Goal: Task Accomplishment & Management: Manage account settings

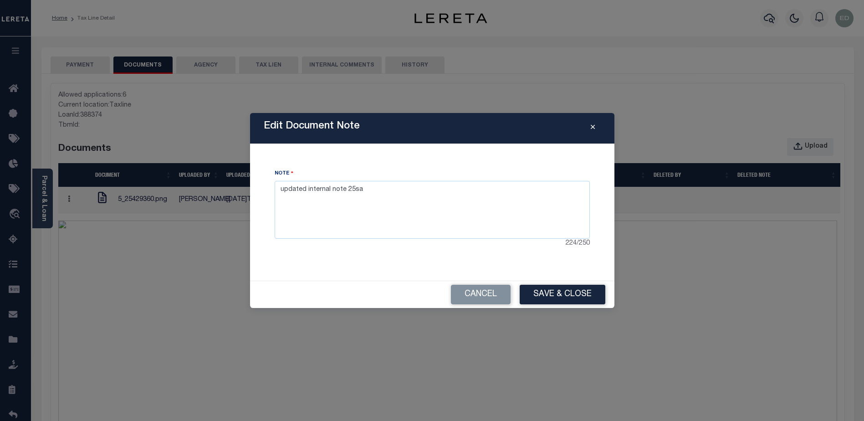
type textarea "updated internal note 25sa"
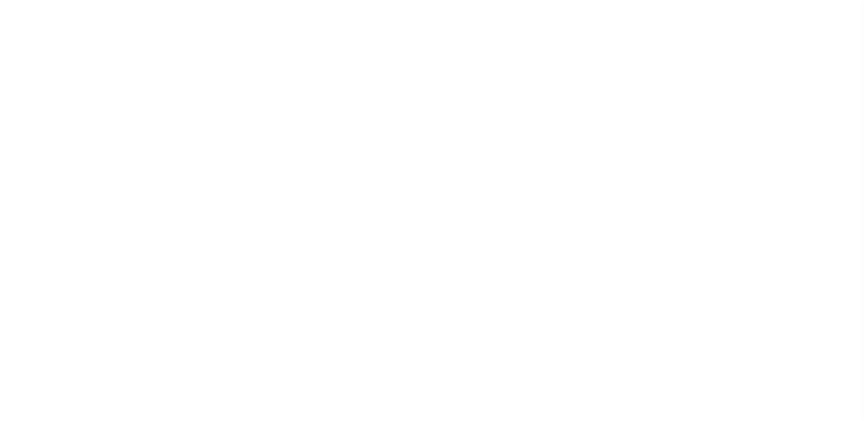
select select "UNP"
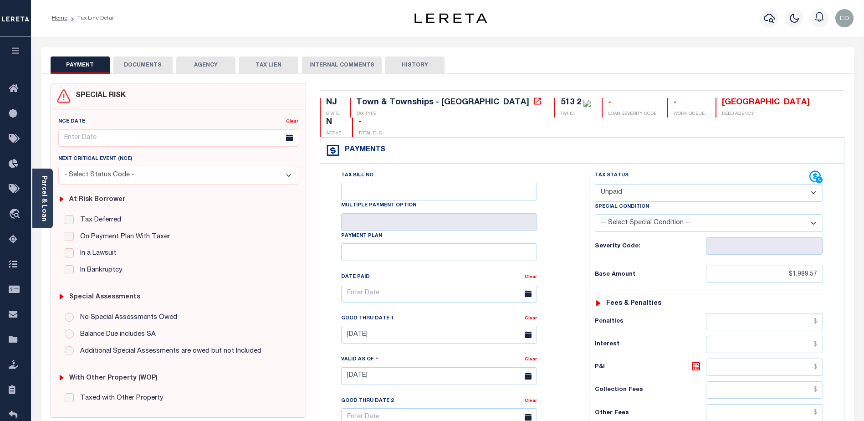
click at [146, 67] on button "DOCUMENTS" at bounding box center [142, 64] width 59 height 17
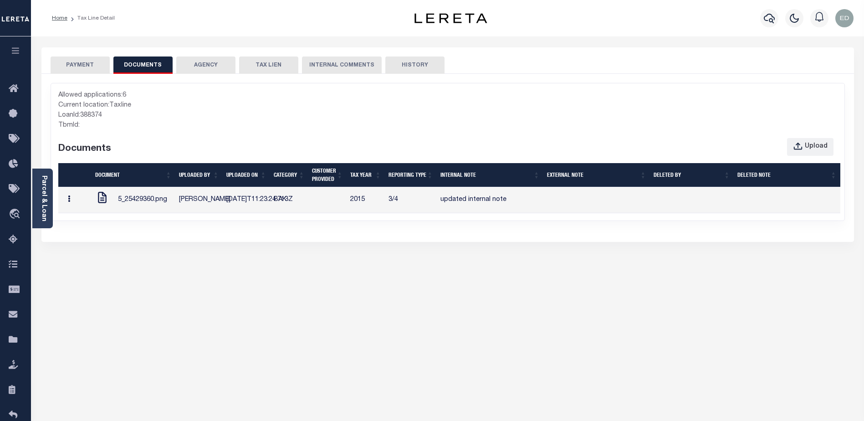
click at [76, 209] on button "button" at bounding box center [69, 200] width 14 height 18
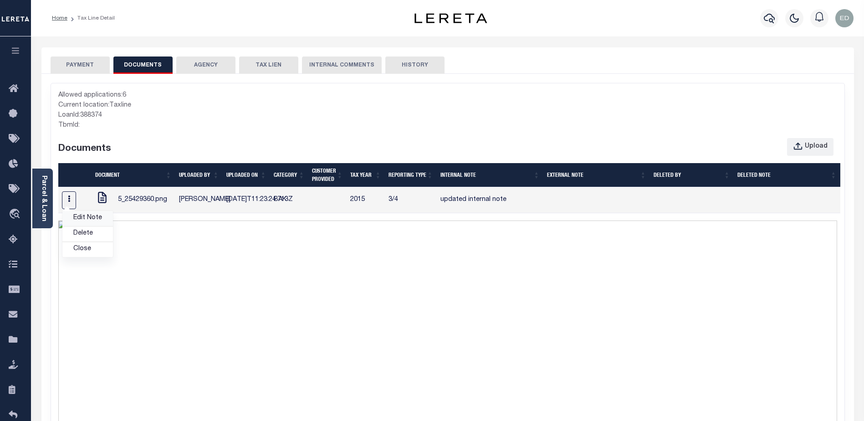
click at [86, 223] on link "Edit Note" at bounding box center [87, 216] width 51 height 15
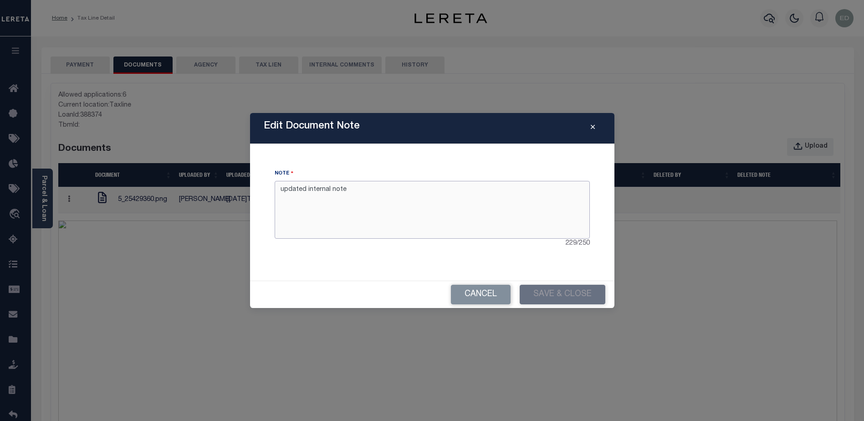
click at [382, 190] on textarea "updated internal note" at bounding box center [432, 209] width 315 height 57
type textarea "updated internal note ssss"
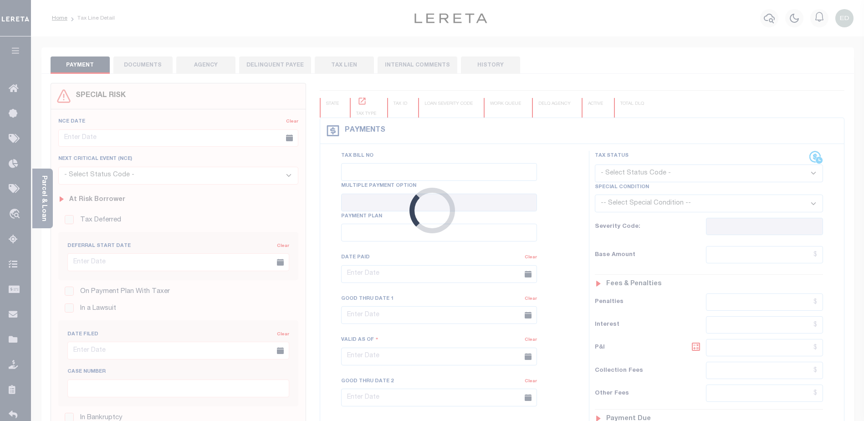
type input "[DATE]"
type input "$1,989.57"
type input "$1,918.27"
type input "$71.46"
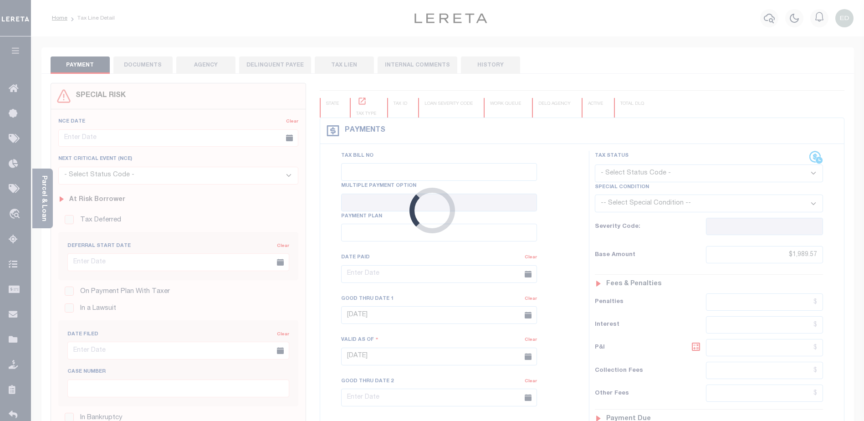
type input "$71.46"
select select "UNP"
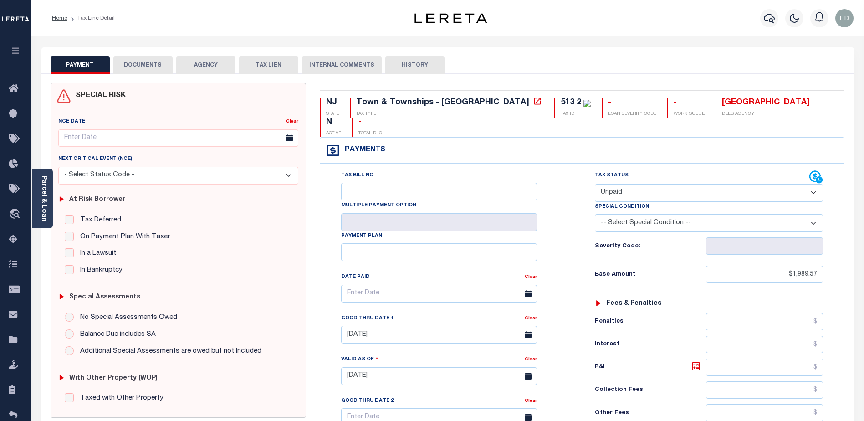
click at [305, 205] on div "NCE Date Clear Next Critical Event (NCE)" at bounding box center [178, 263] width 255 height 308
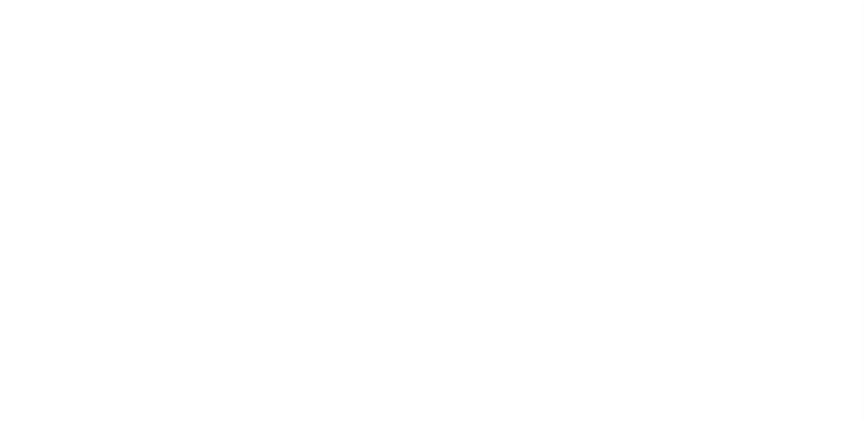
select select "UNP"
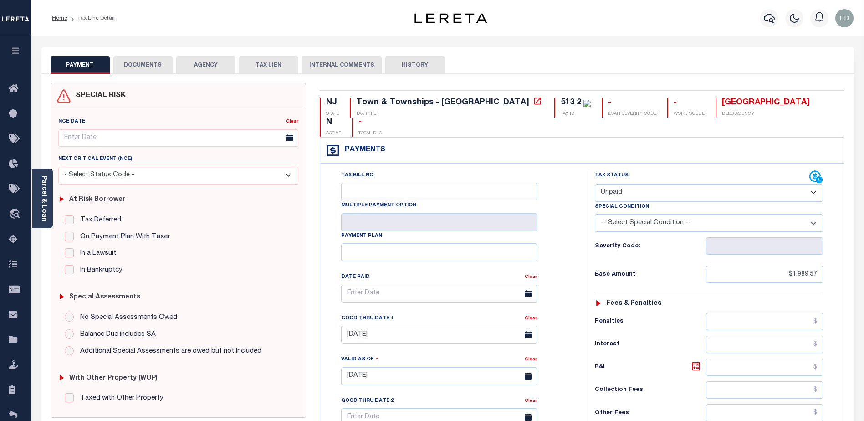
click at [139, 59] on button "DOCUMENTS" at bounding box center [142, 64] width 59 height 17
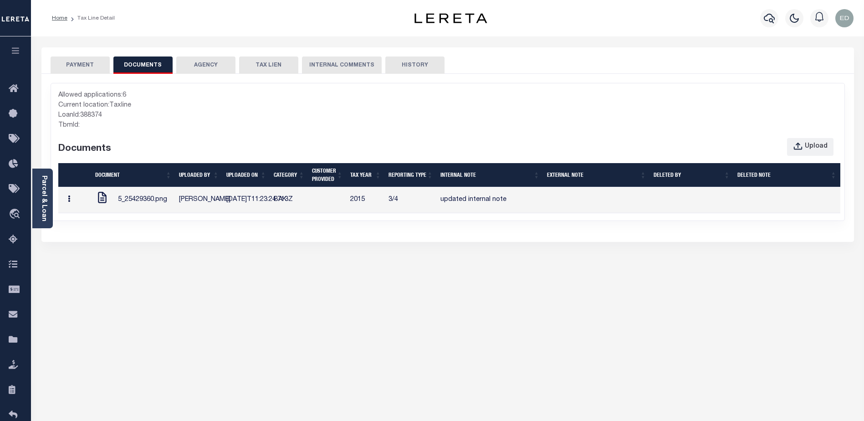
click at [76, 208] on button "button" at bounding box center [69, 200] width 14 height 18
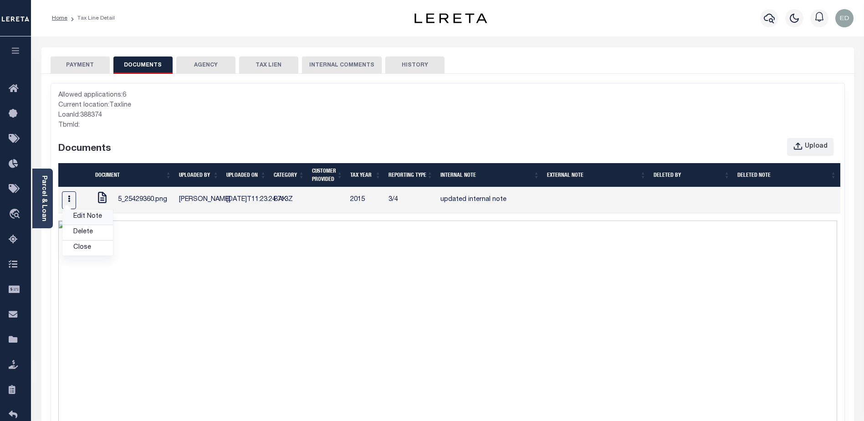
click at [90, 225] on link "Edit Note" at bounding box center [87, 216] width 51 height 15
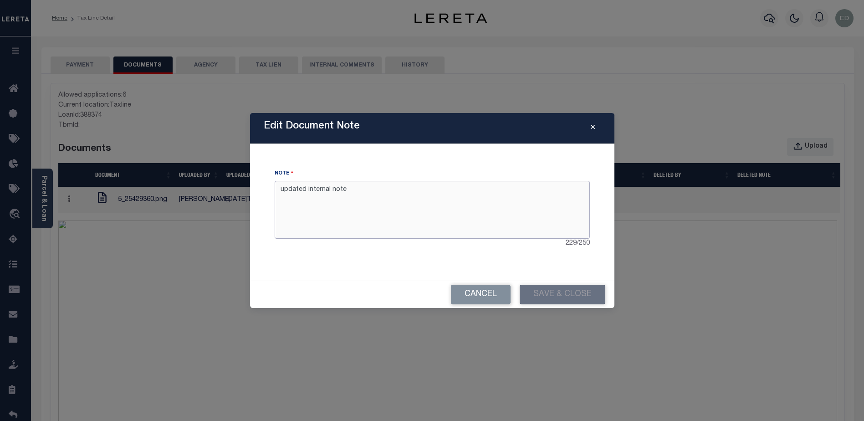
click at [334, 189] on textarea "updated internal note" at bounding box center [432, 209] width 315 height 57
drag, startPoint x: 334, startPoint y: 189, endPoint x: 366, endPoint y: 192, distance: 31.6
click at [335, 190] on textarea "updated internal note" at bounding box center [432, 209] width 315 height 57
click at [366, 192] on textarea "updated internal note" at bounding box center [432, 209] width 315 height 57
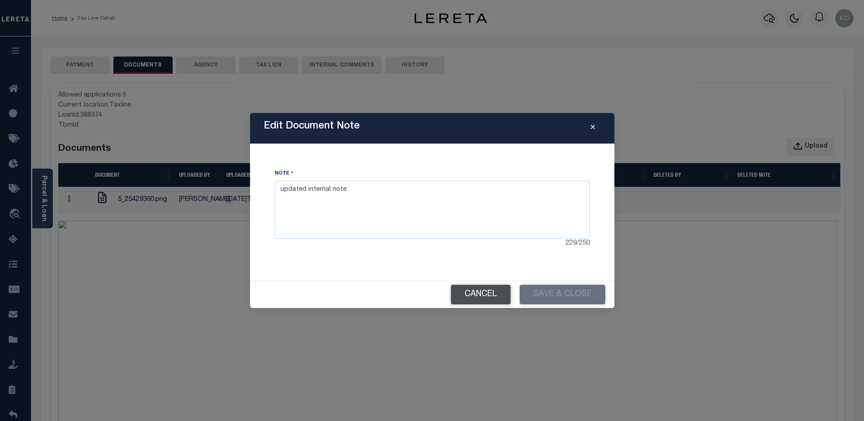
click at [489, 293] on button "Cancel" at bounding box center [481, 295] width 60 height 20
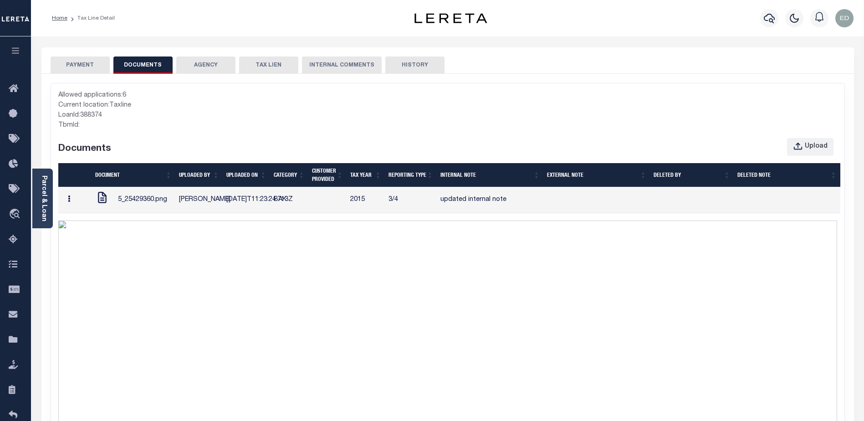
click at [70, 202] on icon "button" at bounding box center [69, 198] width 2 height 7
click at [87, 223] on link "Edit Note" at bounding box center [87, 216] width 51 height 15
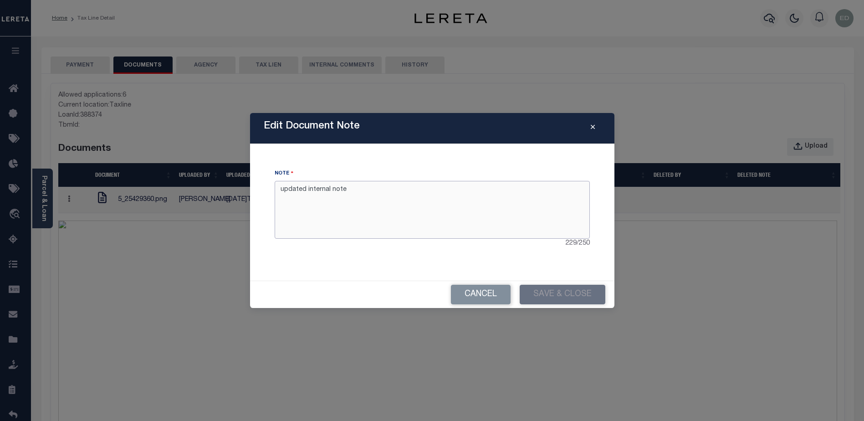
click at [381, 196] on textarea "updated internal note" at bounding box center [432, 209] width 315 height 57
drag, startPoint x: 321, startPoint y: 190, endPoint x: 256, endPoint y: 189, distance: 64.2
click at [256, 189] on div "Edit Document Note Note updated internal note sss 225 / 250 Cancel Save & Close" at bounding box center [432, 210] width 364 height 194
type textarea "updated internal note sss"
click at [536, 289] on button "Save & Close" at bounding box center [563, 295] width 86 height 20
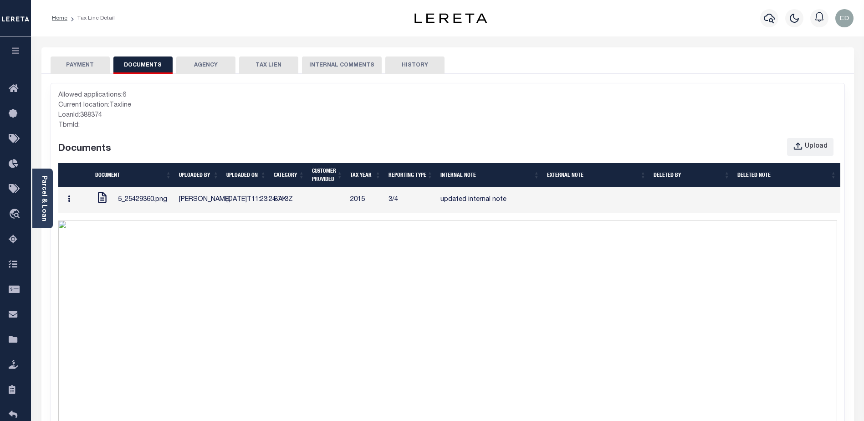
click at [73, 207] on button "button" at bounding box center [69, 200] width 14 height 18
click at [92, 225] on link "Edit Note" at bounding box center [87, 216] width 51 height 15
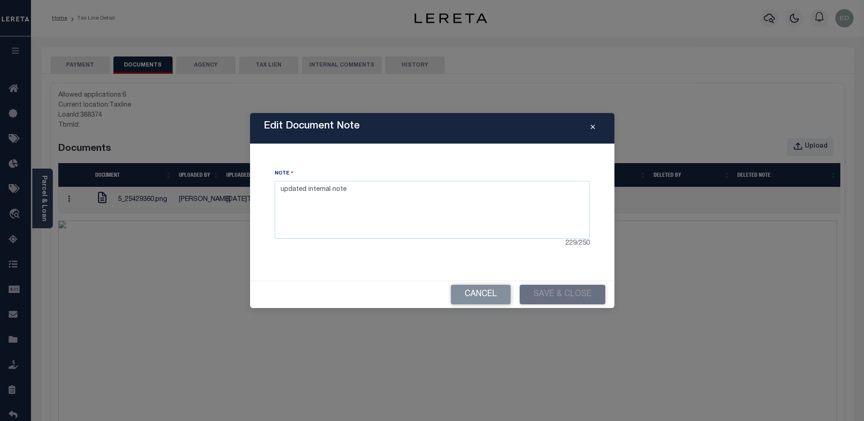
click at [470, 283] on div "Cancel Save & Close" at bounding box center [432, 294] width 364 height 27
click at [474, 290] on button "Cancel" at bounding box center [481, 295] width 60 height 20
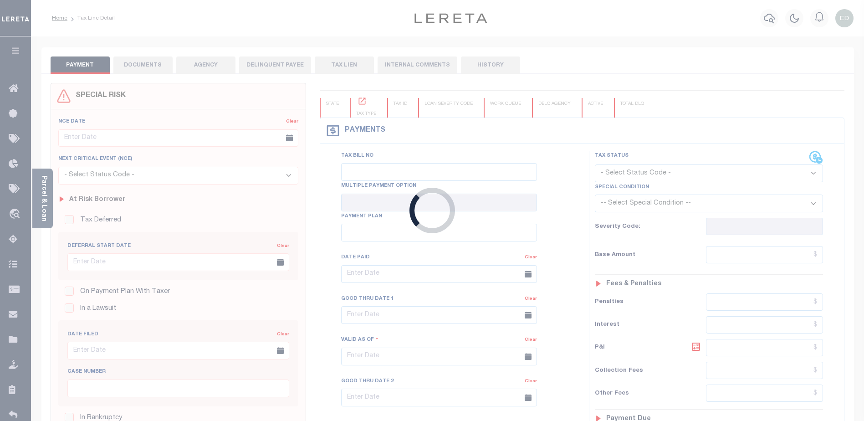
type input "[DATE]"
type input "$1,989.57"
type input "$1,918.27"
type input "$71.46"
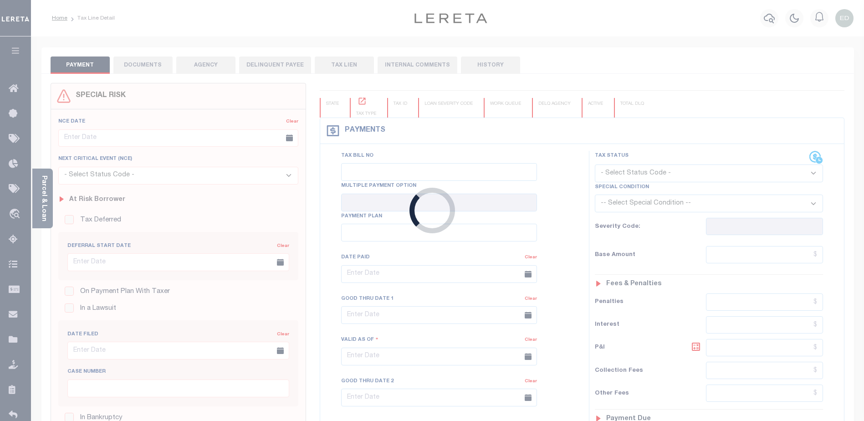
type input "$71.46"
select select "UNP"
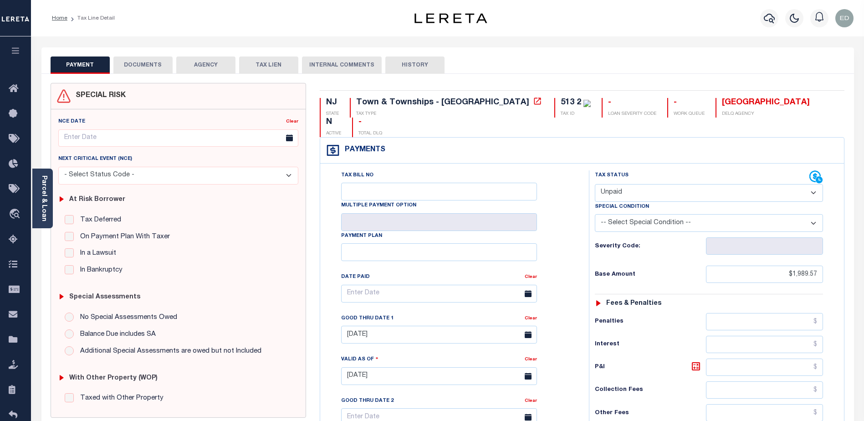
click at [133, 67] on button "DOCUMENTS" at bounding box center [142, 64] width 59 height 17
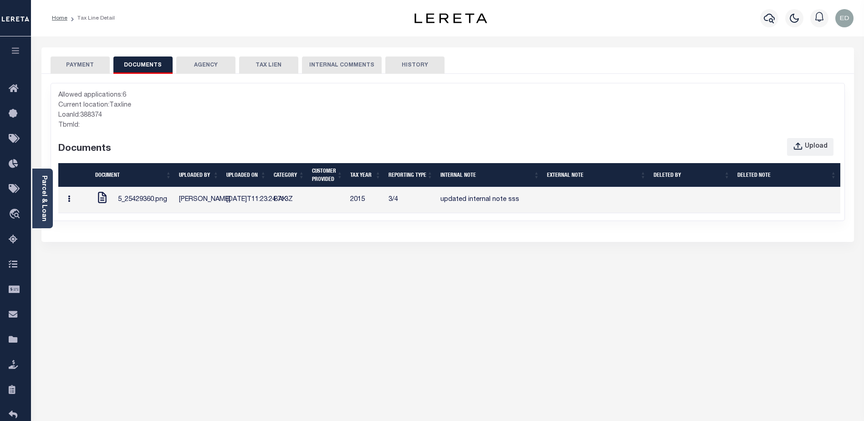
click at [68, 205] on button "button" at bounding box center [69, 200] width 14 height 18
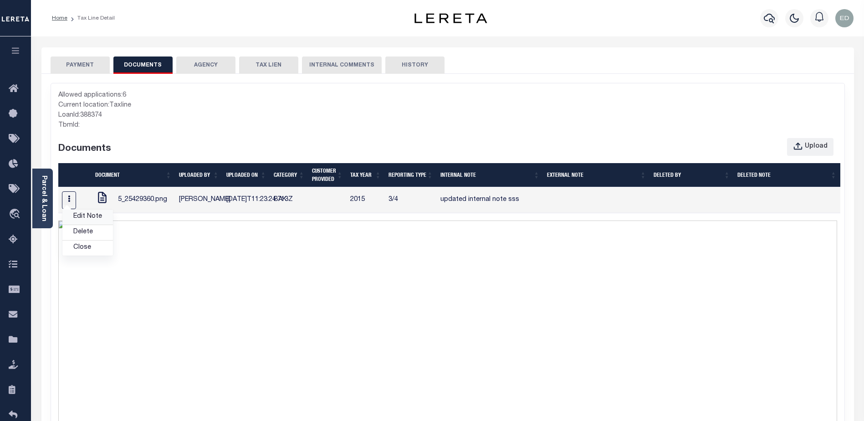
click at [81, 219] on link "Edit Note" at bounding box center [87, 216] width 51 height 15
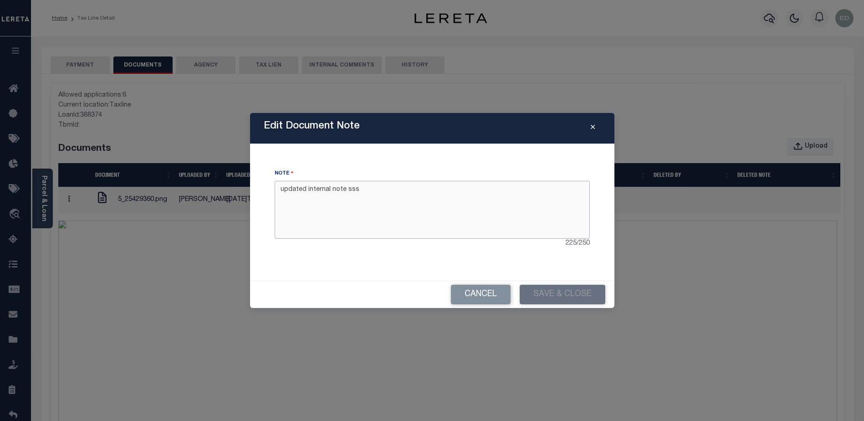
click at [350, 192] on textarea "updated internal note sss" at bounding box center [432, 209] width 315 height 57
type textarea "updated internal note updated"
click at [498, 306] on div "Cancel Save & Close" at bounding box center [432, 294] width 364 height 27
click at [491, 298] on button "Cancel" at bounding box center [481, 295] width 60 height 20
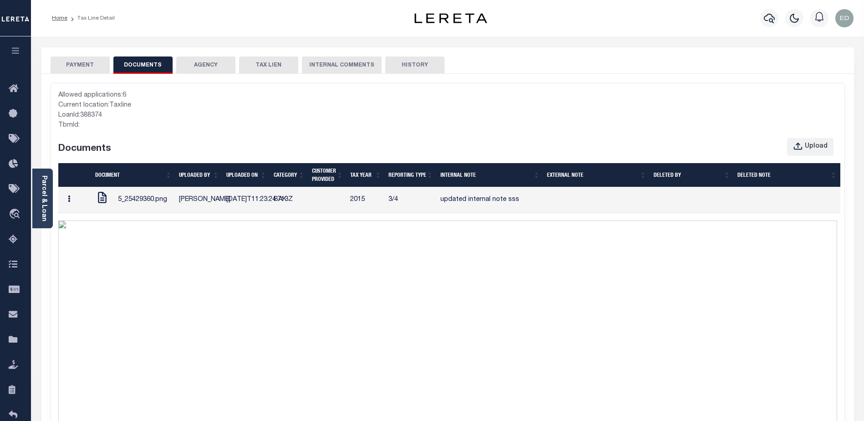
click at [73, 206] on button "button" at bounding box center [69, 200] width 14 height 18
click at [86, 225] on link "Edit Note" at bounding box center [87, 216] width 51 height 15
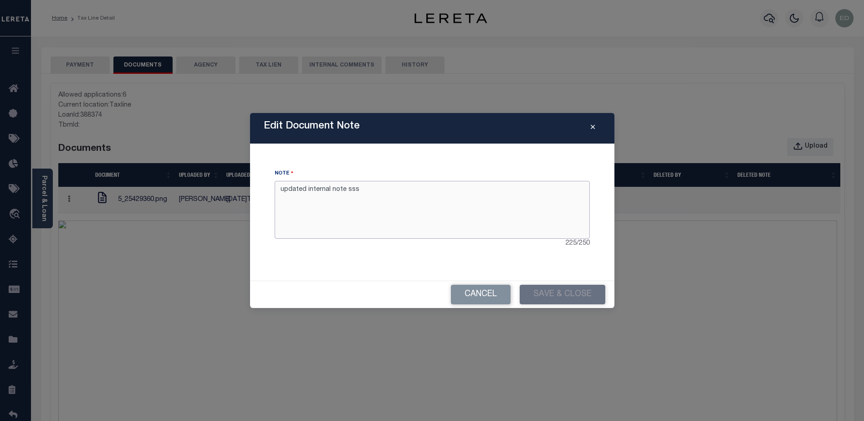
click at [320, 209] on textarea "updated internal note sss" at bounding box center [432, 209] width 315 height 57
click at [332, 195] on textarea "updated internal note sss" at bounding box center [432, 209] width 315 height 57
type textarea "updated internal note sssssss"
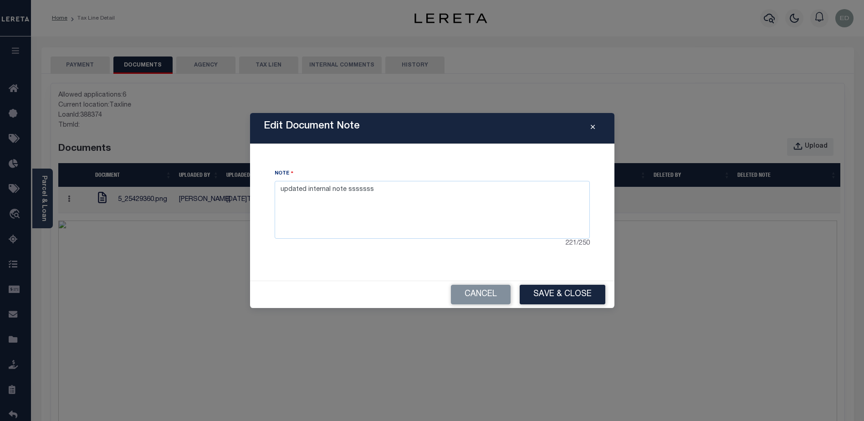
drag, startPoint x: 592, startPoint y: 126, endPoint x: 589, endPoint y: 121, distance: 5.7
click at [592, 123] on button "Reported By" at bounding box center [593, 128] width 16 height 11
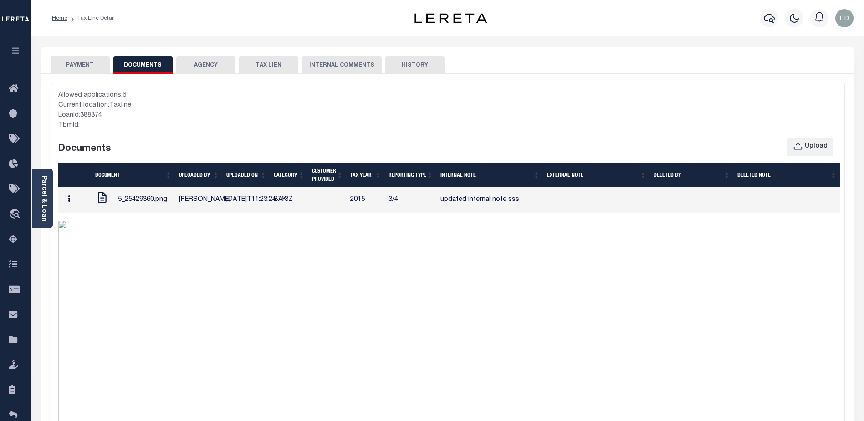
click at [74, 209] on button "button" at bounding box center [69, 200] width 14 height 18
click at [92, 225] on link "Edit Note" at bounding box center [87, 216] width 51 height 15
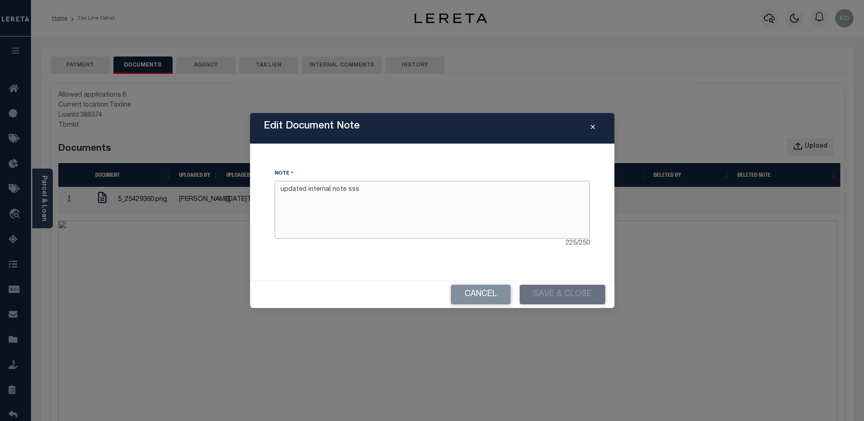
click at [382, 199] on textarea "updated internal note sss" at bounding box center [432, 209] width 315 height 57
click at [348, 192] on textarea "updated internal note sss" at bounding box center [432, 209] width 315 height 57
type textarea "updated internal note update"
click at [533, 292] on button "Save & Close" at bounding box center [563, 295] width 86 height 20
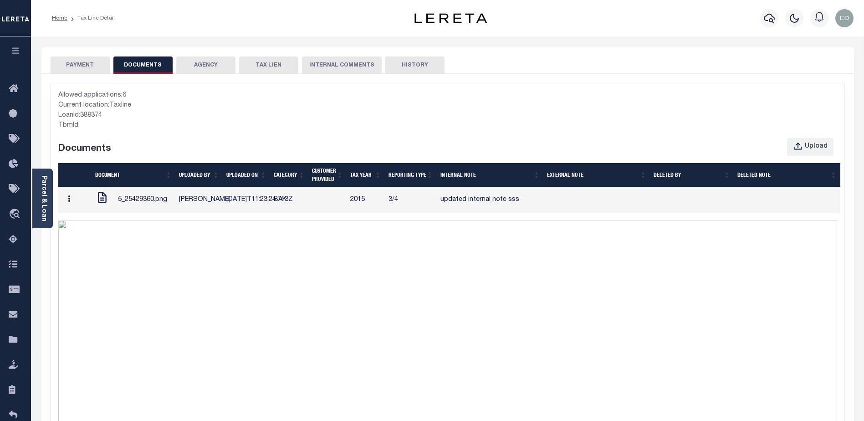
click at [70, 202] on icon "button" at bounding box center [69, 198] width 2 height 7
click at [87, 221] on link "Edit Note" at bounding box center [87, 216] width 51 height 15
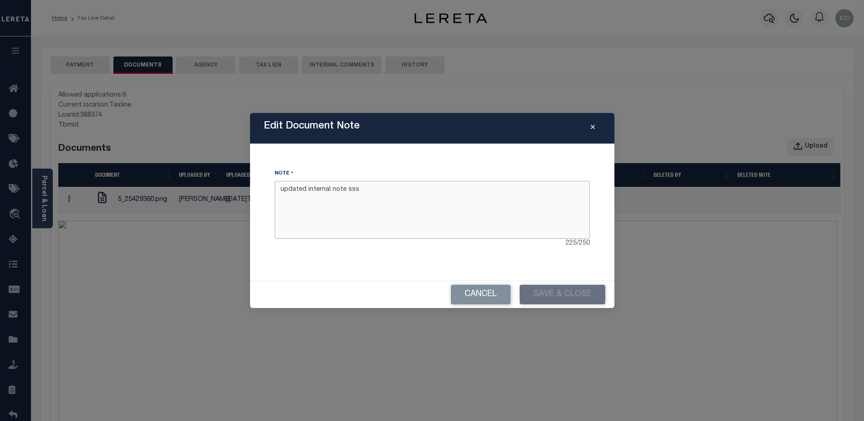
click at [349, 194] on textarea "updated internal note sss" at bounding box center [432, 209] width 315 height 57
click at [480, 296] on button "Cancel" at bounding box center [481, 295] width 60 height 20
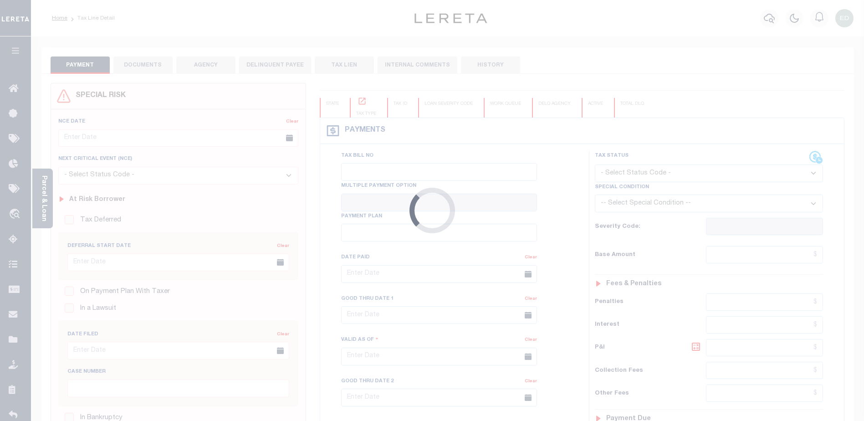
type input "[DATE]"
type input "$1,989.57"
type input "$1,918.27"
type input "$71.46"
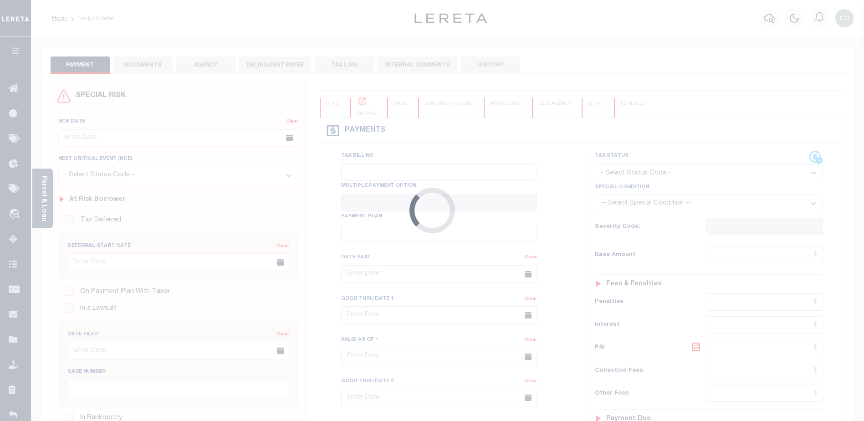
type input "$71.46"
select select "UNP"
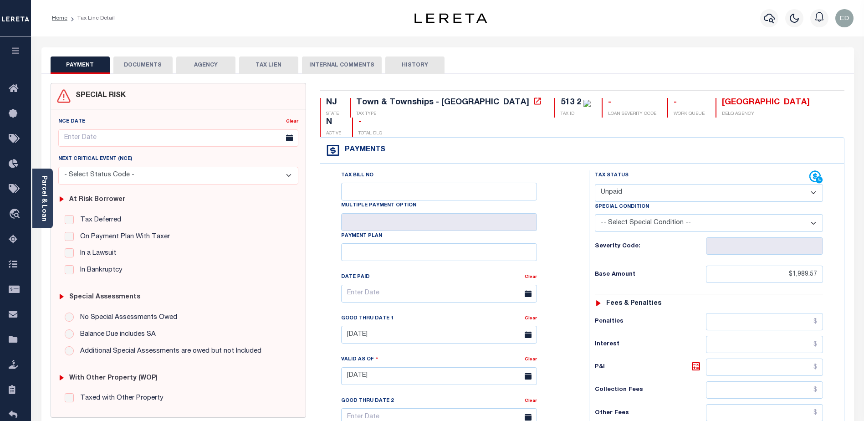
click at [147, 64] on button "DOCUMENTS" at bounding box center [142, 64] width 59 height 17
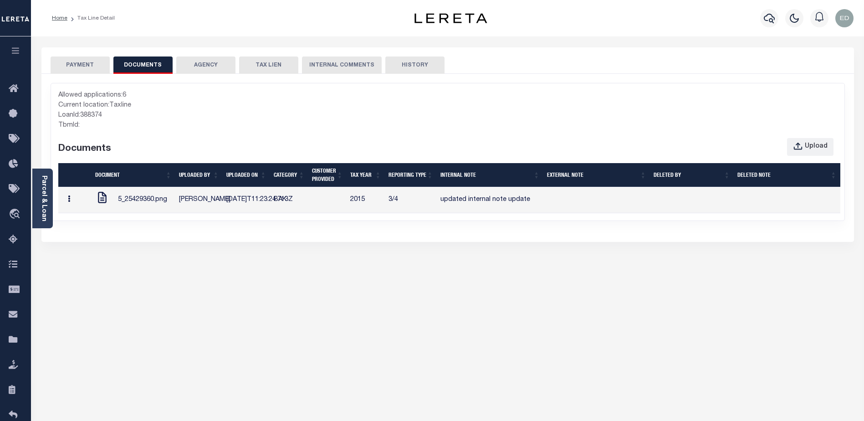
click at [74, 209] on button "button" at bounding box center [69, 200] width 14 height 18
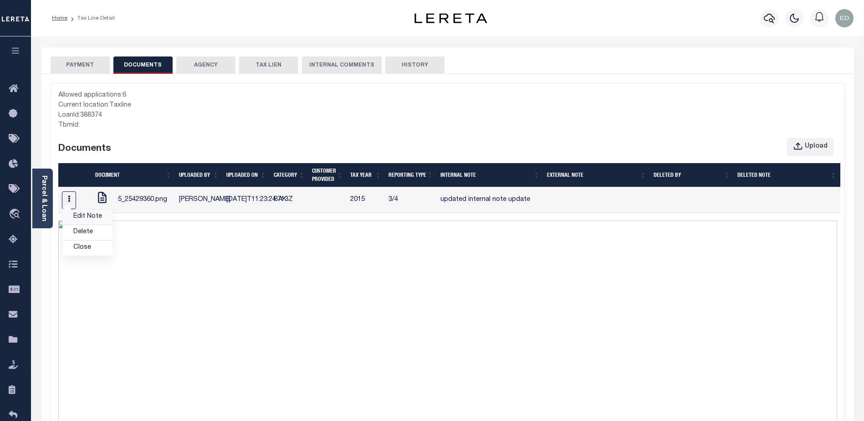
click at [87, 221] on link "Edit Note" at bounding box center [87, 216] width 51 height 15
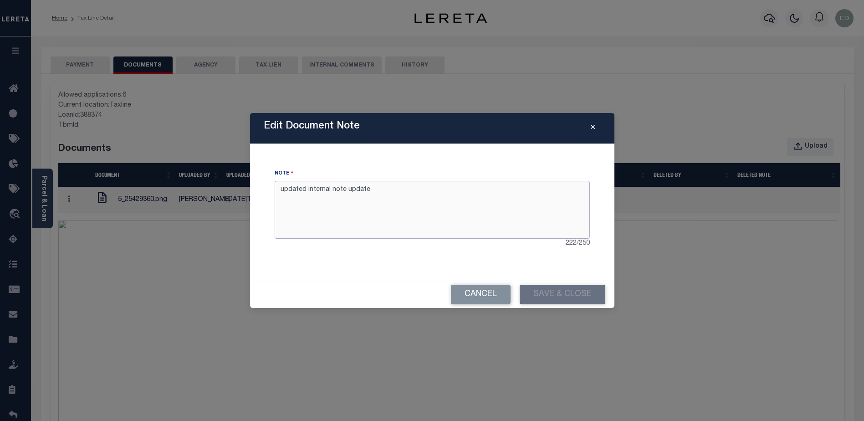
click at [398, 202] on textarea "updated internal note update" at bounding box center [432, 209] width 315 height 57
type textarea "updated internal note updates"
click at [546, 294] on button "Save & Close" at bounding box center [563, 295] width 86 height 20
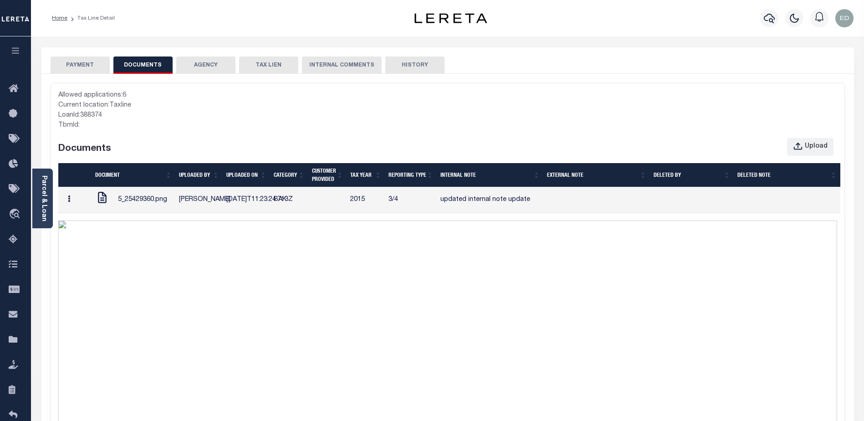
click at [71, 209] on button "button" at bounding box center [69, 200] width 14 height 18
click at [90, 224] on link "Edit Note" at bounding box center [87, 216] width 51 height 15
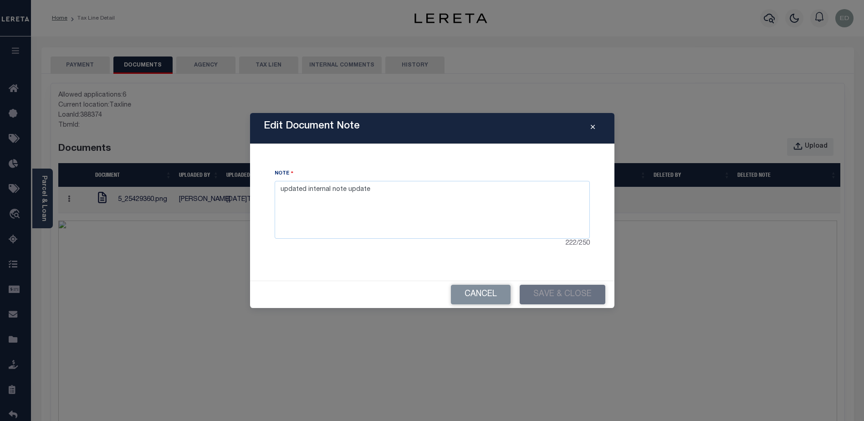
click at [375, 171] on div "Note updated internal note update 222 / 250" at bounding box center [432, 208] width 315 height 80
click at [384, 193] on textarea "updated internal note update" at bounding box center [432, 209] width 315 height 57
type textarea "updated internal note updated"
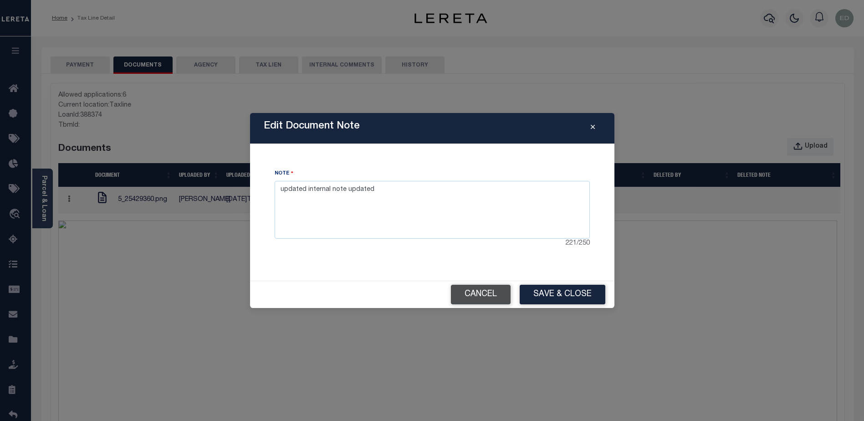
click at [487, 296] on button "Cancel" at bounding box center [481, 295] width 60 height 20
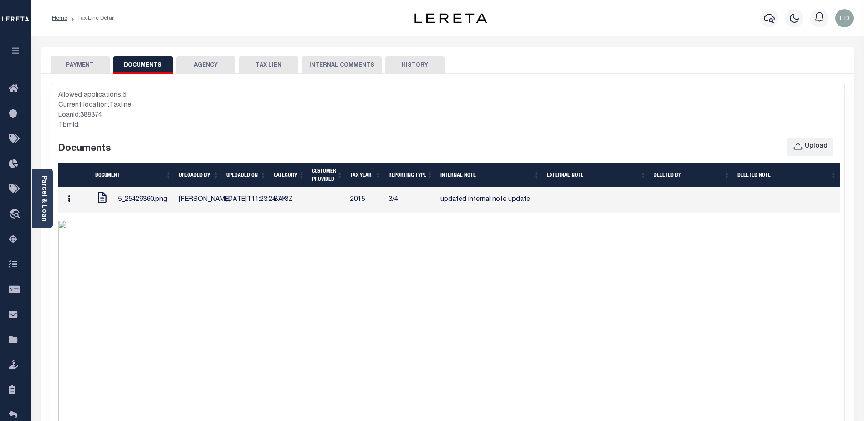
click at [71, 204] on button "button" at bounding box center [69, 200] width 14 height 18
click at [88, 223] on link "Edit Note" at bounding box center [87, 216] width 51 height 15
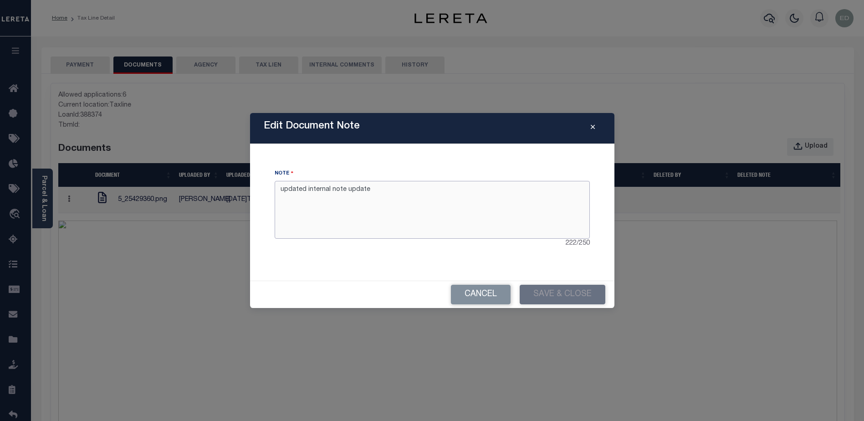
click at [379, 203] on textarea "updated internal note update" at bounding box center [432, 209] width 315 height 57
click at [408, 199] on textarea "updated internal note update" at bounding box center [432, 209] width 315 height 57
click at [487, 291] on button "Cancel" at bounding box center [481, 295] width 60 height 20
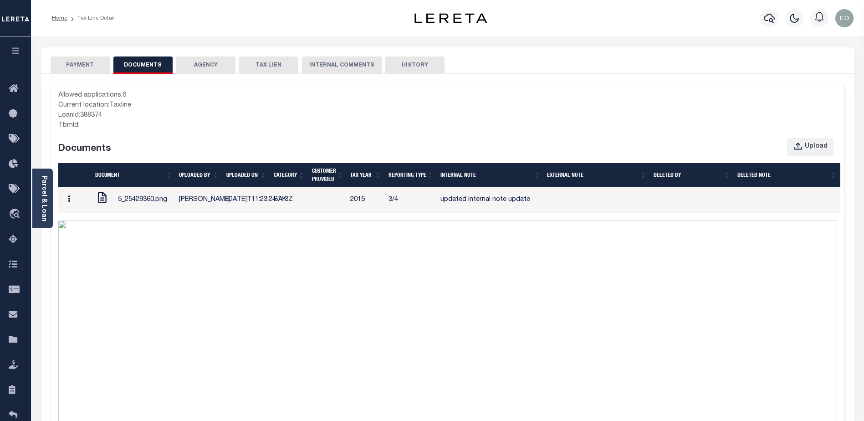
click at [74, 203] on button "button" at bounding box center [69, 200] width 14 height 18
click at [87, 223] on link "Edit Note" at bounding box center [87, 216] width 51 height 15
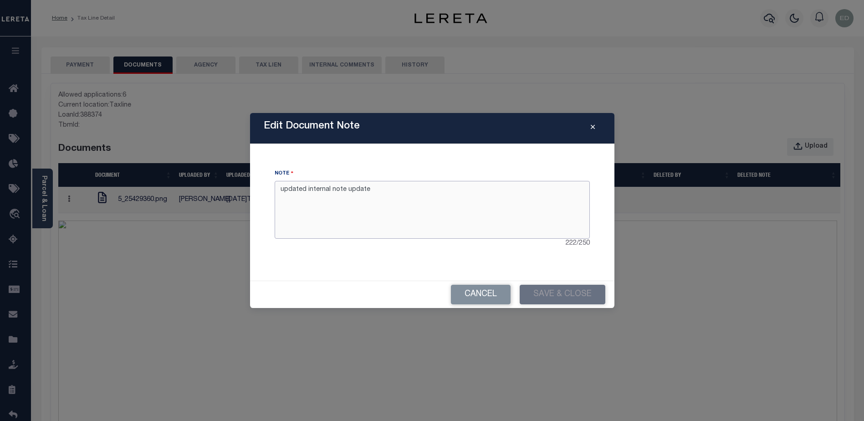
click at [384, 193] on textarea "updated internal note update" at bounding box center [432, 209] width 315 height 57
type textarea "updated internal note update3"
click at [543, 290] on button "Save & Close" at bounding box center [563, 295] width 86 height 20
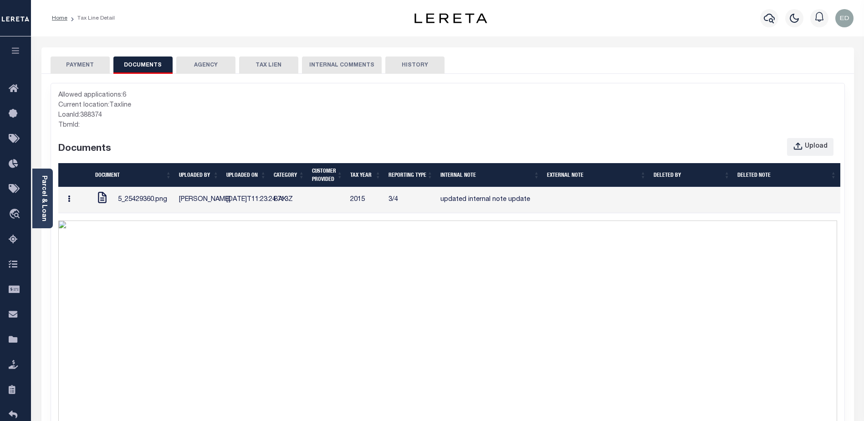
click at [69, 202] on icon "button" at bounding box center [69, 198] width 2 height 7
click at [85, 221] on link "Edit Note" at bounding box center [87, 216] width 51 height 15
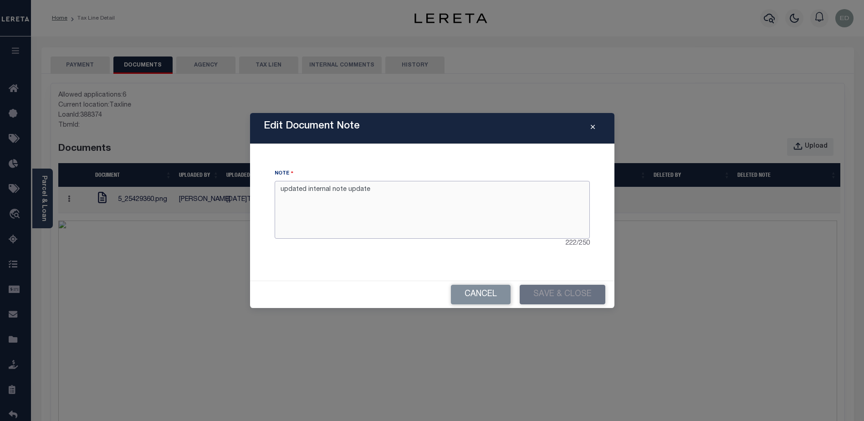
click at [368, 193] on textarea "updated internal note update" at bounding box center [432, 209] width 315 height 57
type textarea "updated internal note updatew"
click at [587, 288] on button "Save & Close" at bounding box center [563, 295] width 86 height 20
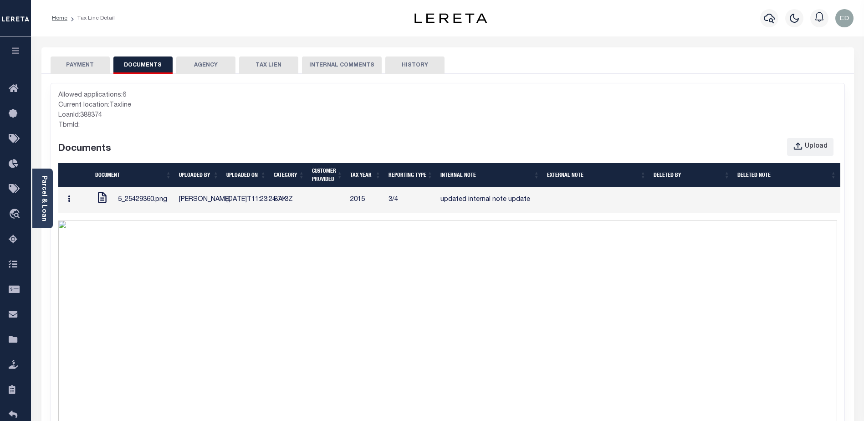
click at [72, 208] on button "button" at bounding box center [69, 200] width 14 height 18
click at [84, 219] on link "Edit Note" at bounding box center [87, 216] width 51 height 15
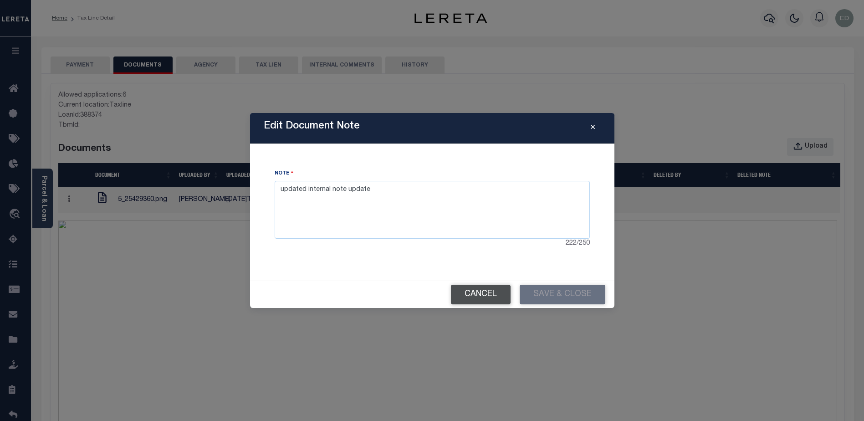
click at [484, 299] on button "Cancel" at bounding box center [481, 295] width 60 height 20
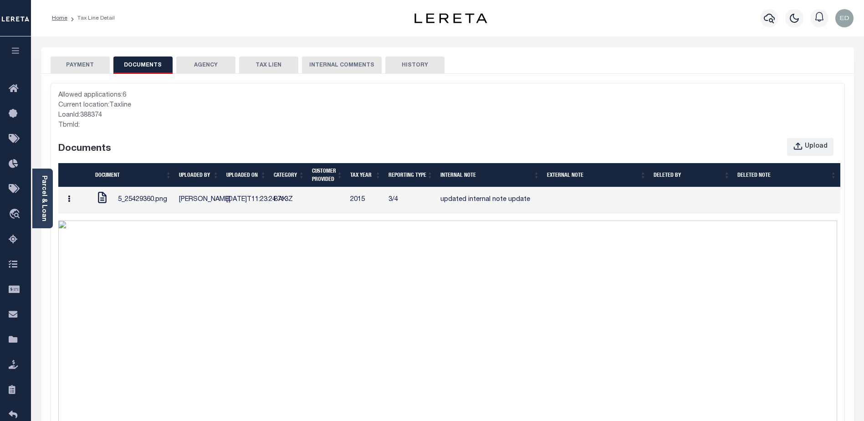
click at [71, 202] on button "button" at bounding box center [69, 200] width 14 height 18
click at [92, 219] on link "Edit Note" at bounding box center [87, 216] width 51 height 15
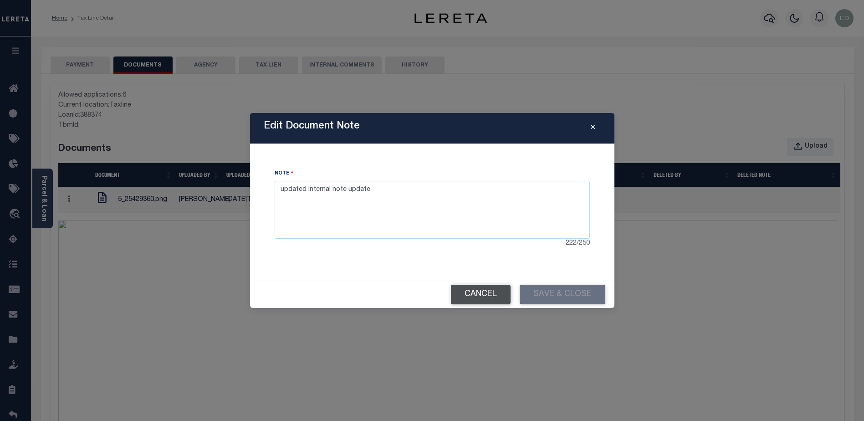
click at [484, 291] on button "Cancel" at bounding box center [481, 295] width 60 height 20
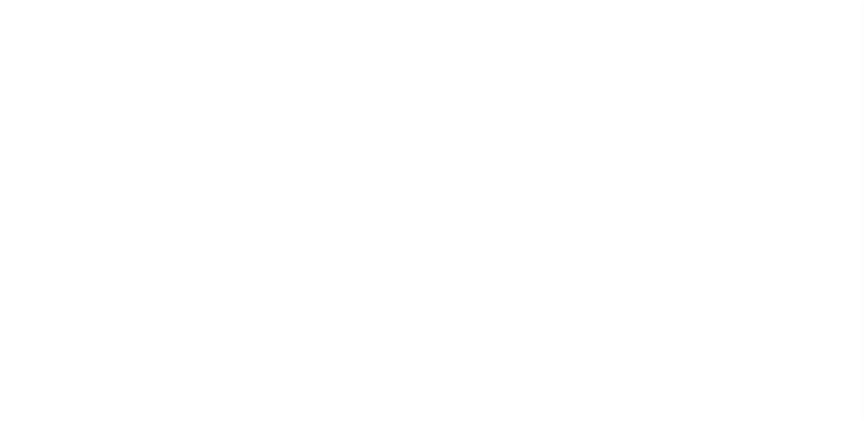
select select "UNP"
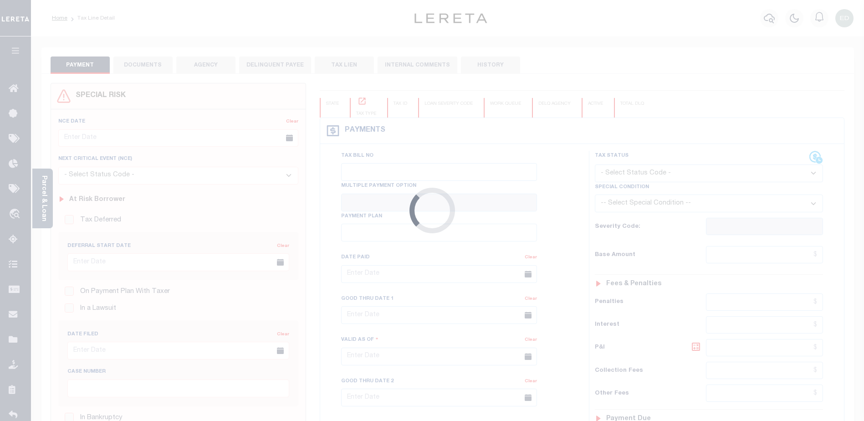
type input "[DATE]"
type input "$1,989.57"
type input "$1,918.27"
type input "$71.46"
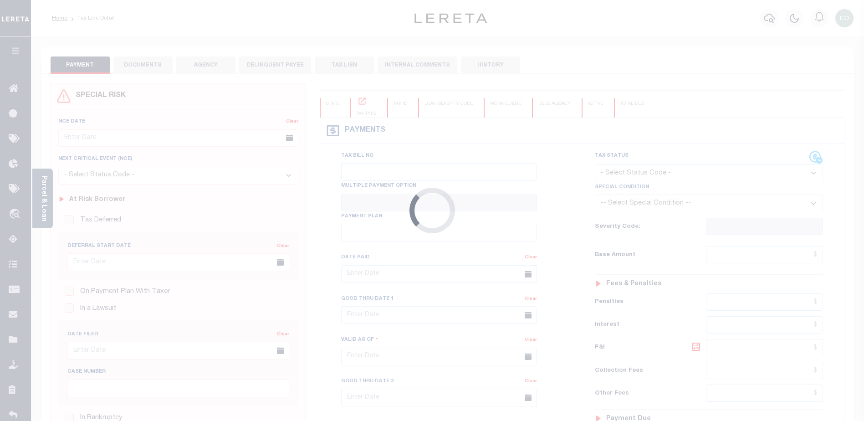
type input "$71.46"
select select "UNP"
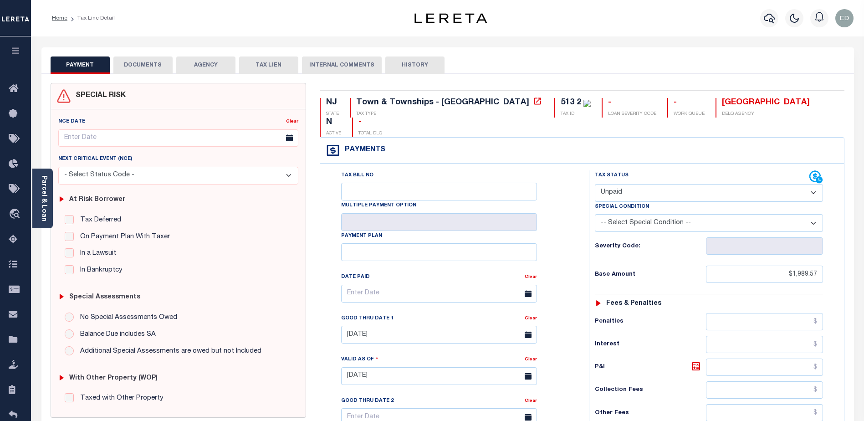
click at [137, 67] on button "DOCUMENTS" at bounding box center [142, 64] width 59 height 17
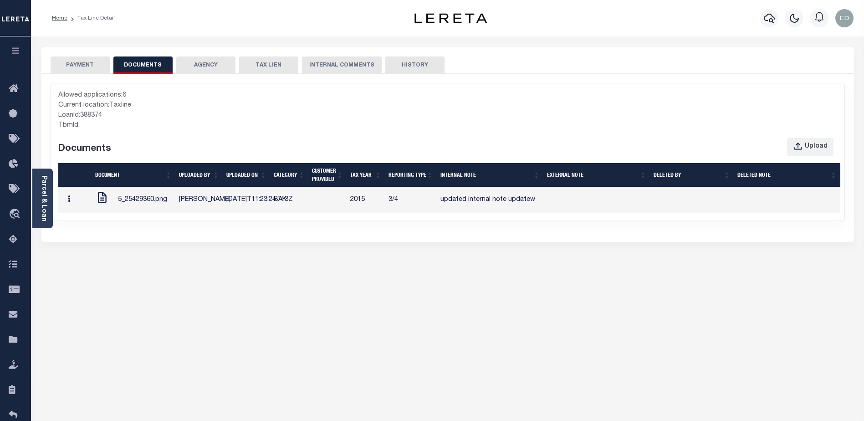
click at [74, 208] on button "button" at bounding box center [69, 200] width 14 height 18
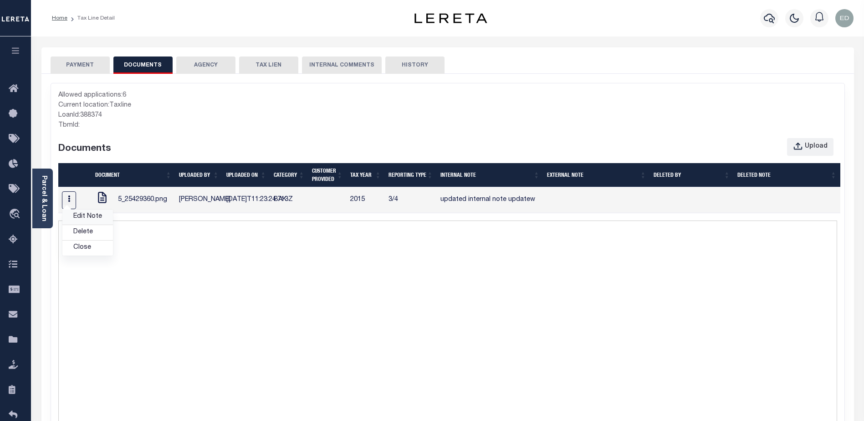
click at [82, 225] on link "Edit Note" at bounding box center [87, 216] width 51 height 15
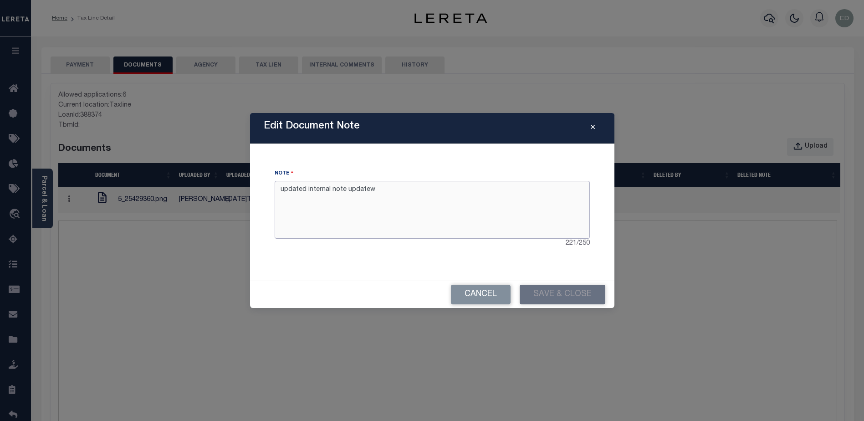
click at [364, 191] on textarea "updated internal note updatew" at bounding box center [432, 209] width 315 height 57
type textarea "updated internal note new set"
click at [534, 293] on button "Save & Close" at bounding box center [563, 295] width 86 height 20
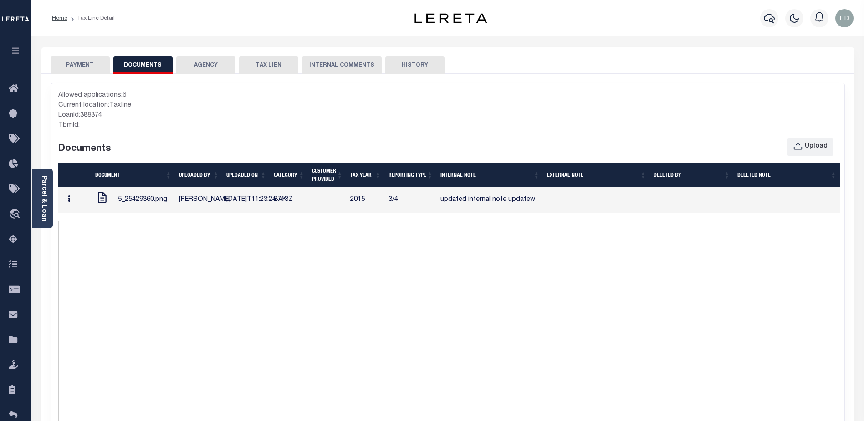
click at [76, 207] on button "button" at bounding box center [69, 200] width 14 height 18
click at [89, 224] on link "Edit Note" at bounding box center [87, 216] width 51 height 15
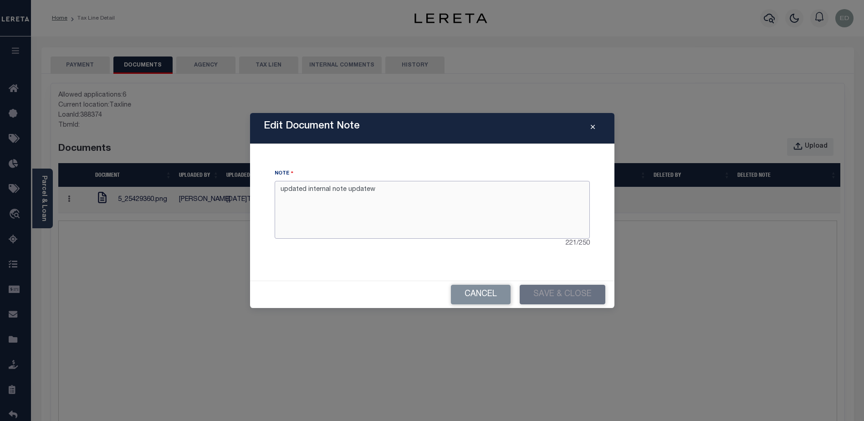
click at [390, 195] on textarea "updated internal note updatew" at bounding box center [432, 209] width 315 height 57
click at [476, 291] on button "Cancel" at bounding box center [481, 295] width 60 height 20
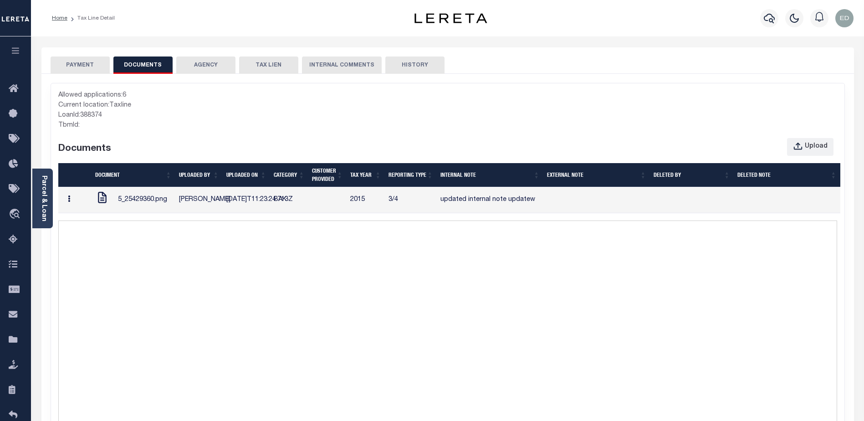
click at [70, 202] on icon "button" at bounding box center [69, 198] width 2 height 7
click at [83, 225] on link "Edit Note" at bounding box center [87, 216] width 51 height 15
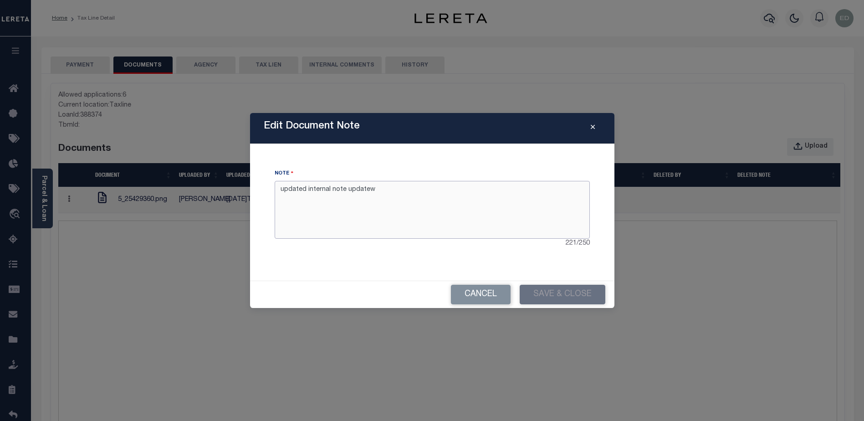
click at [363, 190] on textarea "updated internal note updatew" at bounding box center [432, 209] width 315 height 57
type textarea "updated internal note"
click at [544, 289] on button "Save & Close" at bounding box center [563, 295] width 86 height 20
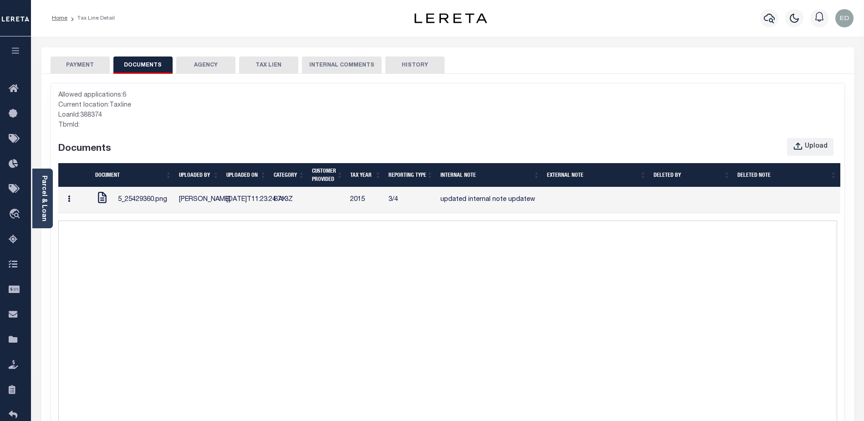
click at [72, 208] on button "button" at bounding box center [69, 200] width 14 height 18
click at [201, 110] on div "Current location: Taxline" at bounding box center [447, 106] width 779 height 10
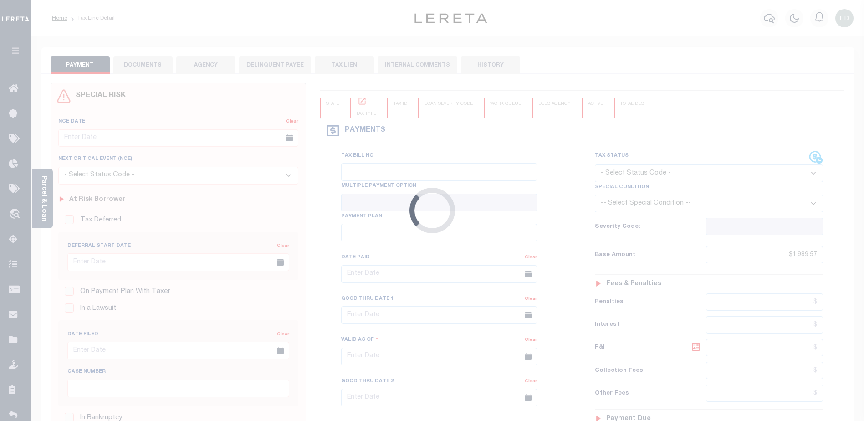
type input "[DATE]"
type input "$1,989.57"
type input "$1,918.27"
type input "$71.46"
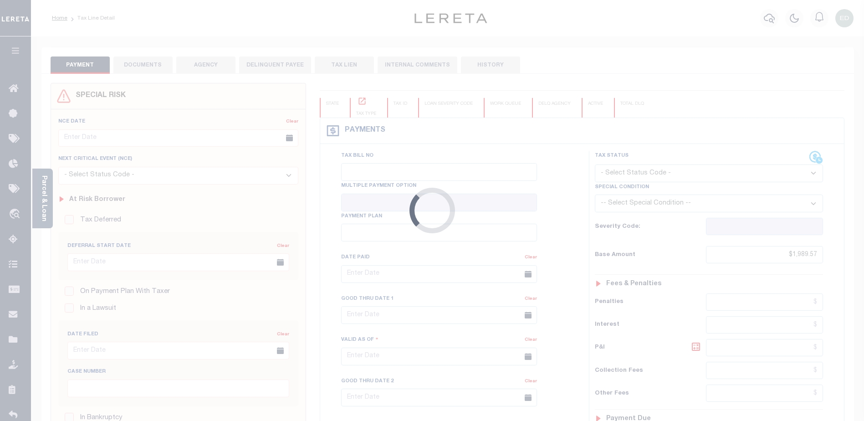
type input "$71.46"
select select "UNP"
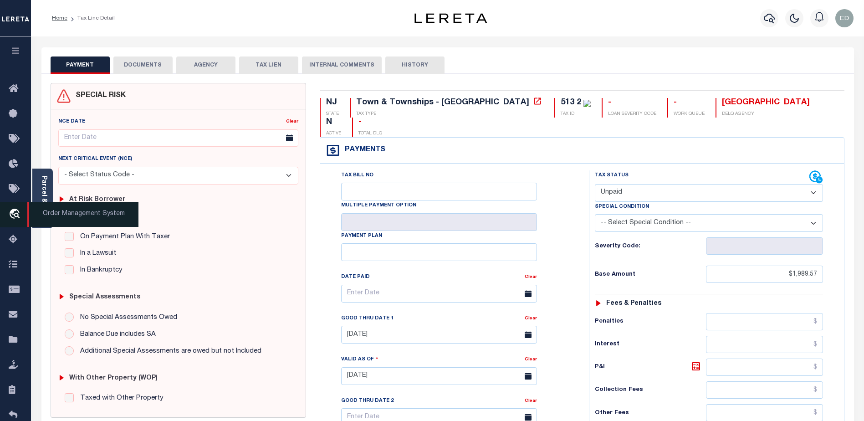
click at [16, 212] on icon "travel_explore" at bounding box center [16, 215] width 15 height 12
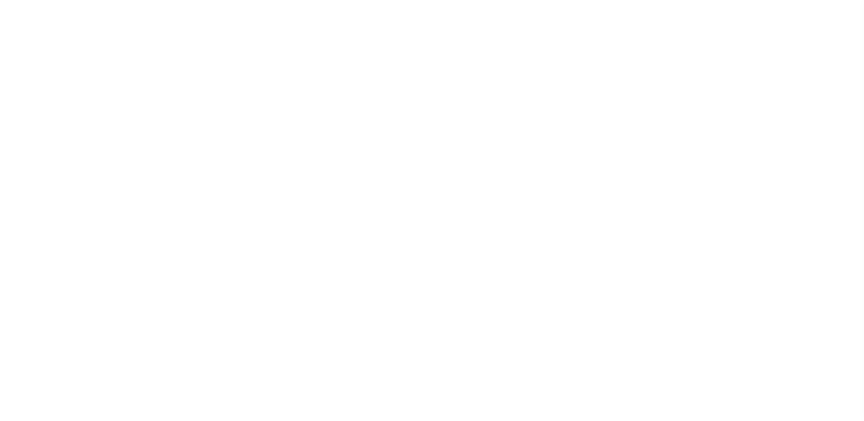
select select "200"
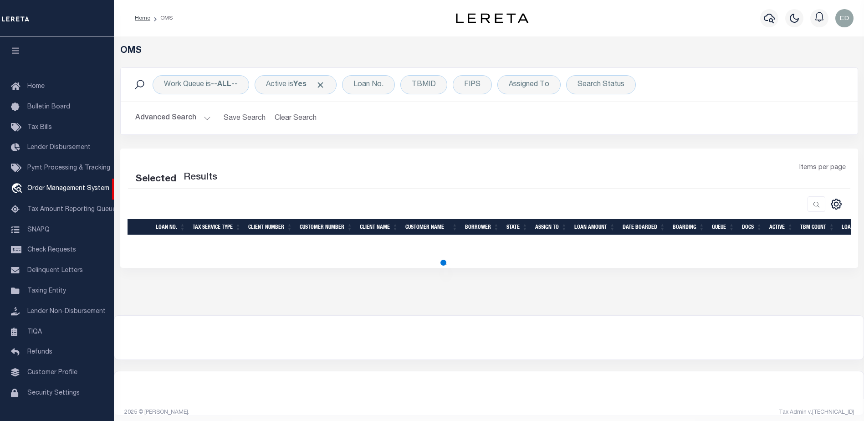
select select "200"
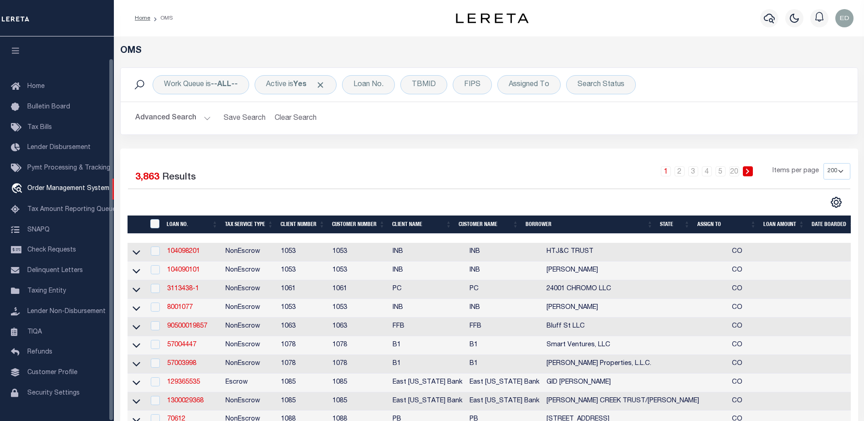
scroll to position [23, 0]
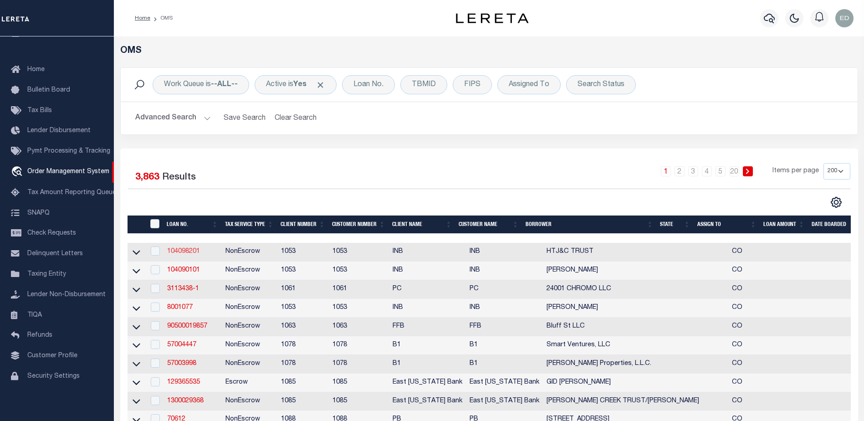
click at [186, 249] on link "104098201" at bounding box center [183, 251] width 33 height 6
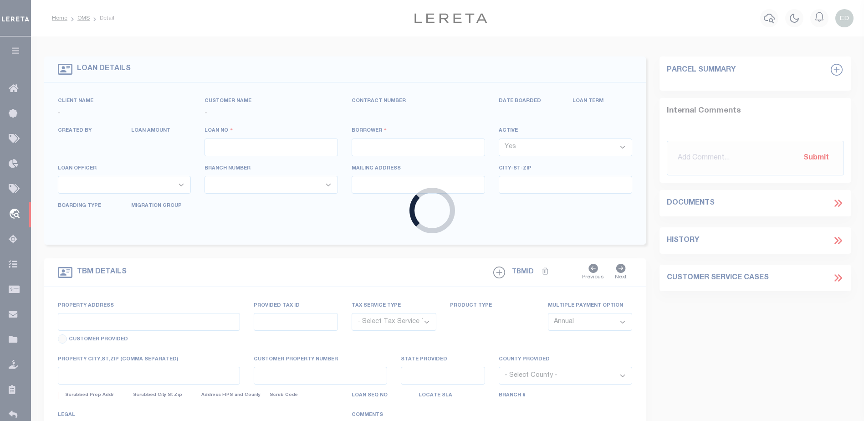
type input "104098201"
type input "HTJ&C TRUST"
select select
select select "NonEscrow"
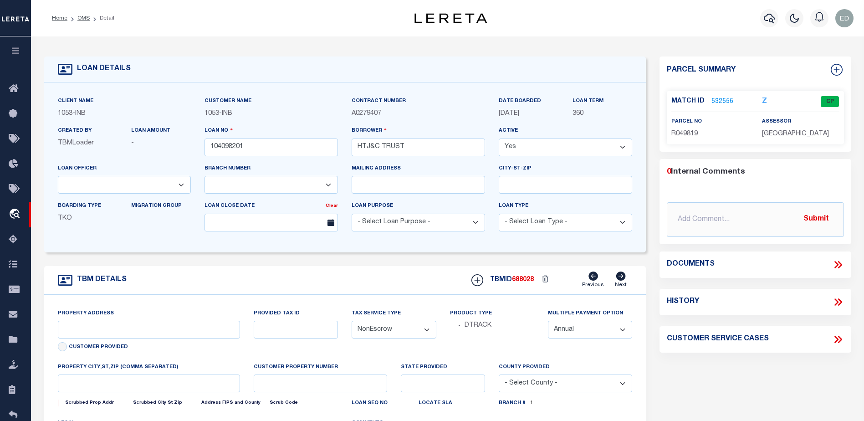
select select "91"
select select "254"
type input "712 WEBB PEAK"
type input "210720102002"
type input "EDWARDS CO"
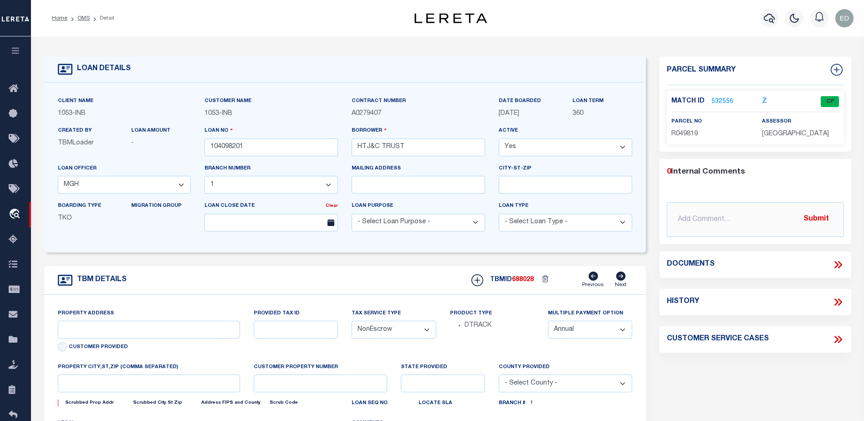
type input "CO"
select select
type textarea "R.049819"
type textarea "CTY collects all tax (970) 328.8860 due 02/28/14 SECOND HALF DUE JUNE 15"
select select "2"
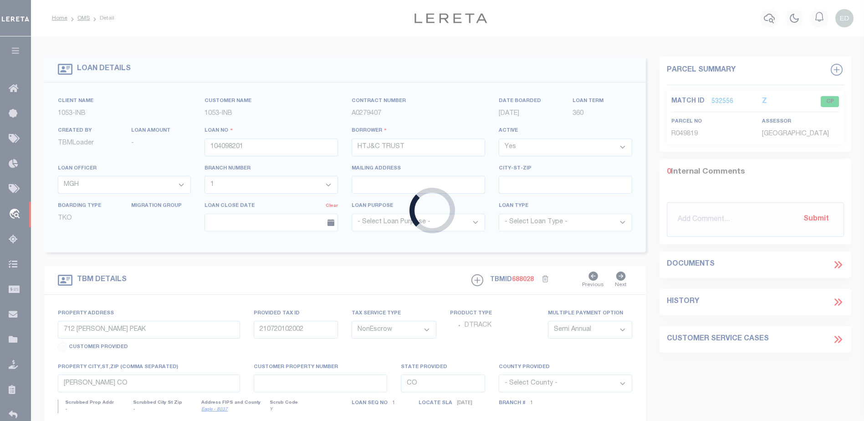
type input "7012420"
type input "BRIAN CHRISTOPHER MIER"
select select "False"
select select
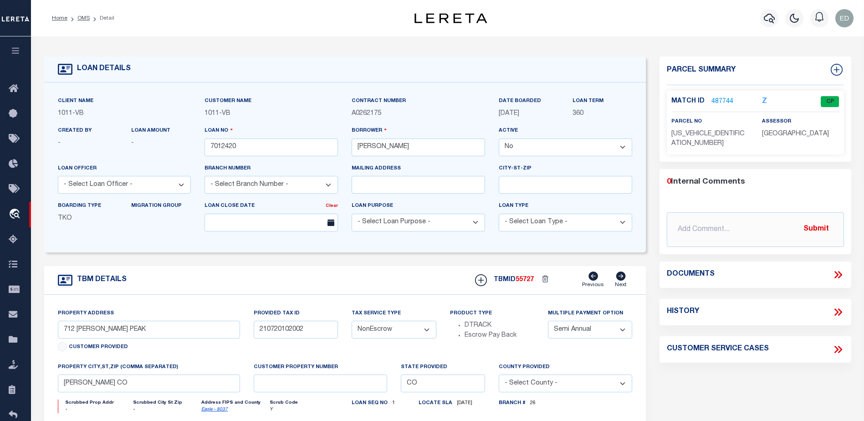
select select
type textarea "2ND D/T 6308 DYSART CIRCLE"
type textarea "KARLA E LOTT"
select select "58"
click at [839, 269] on icon at bounding box center [838, 275] width 12 height 12
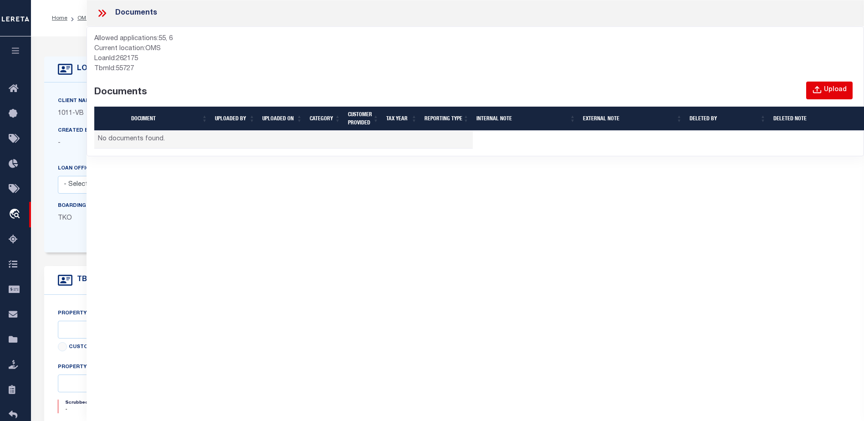
click at [818, 92] on icon "button" at bounding box center [817, 90] width 10 height 10
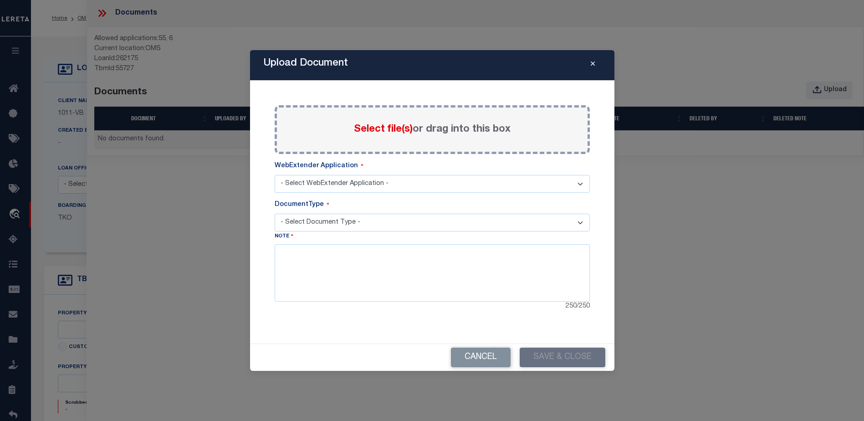
click at [383, 129] on span "Select file(s)" at bounding box center [383, 129] width 59 height 10
click at [0, 0] on input "Select file(s) or drag into this box" at bounding box center [0, 0] width 0 height 0
click at [485, 360] on button "Cancel" at bounding box center [481, 357] width 60 height 20
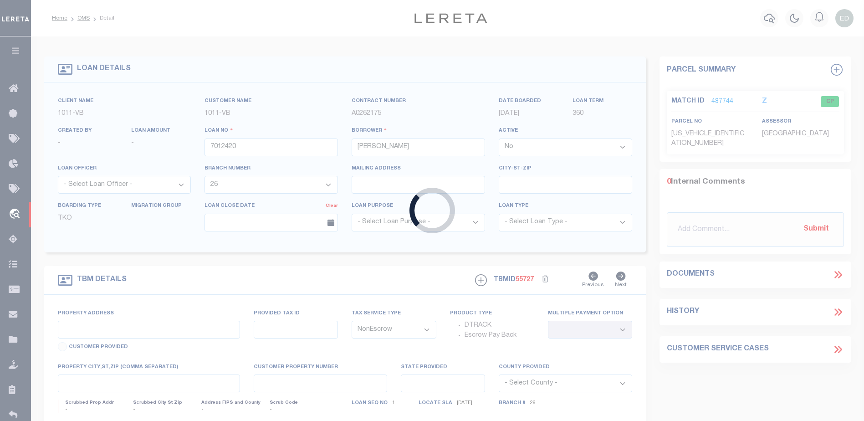
type input "3022011137"
type input "KEITH C MCCALEB"
select select
type input "17023 CREEKSIDE DR"
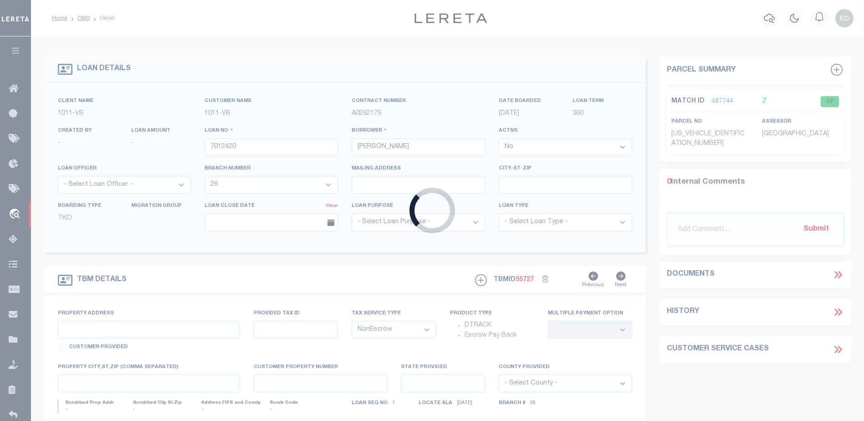
type input "LINDALE, TX 75771"
select select
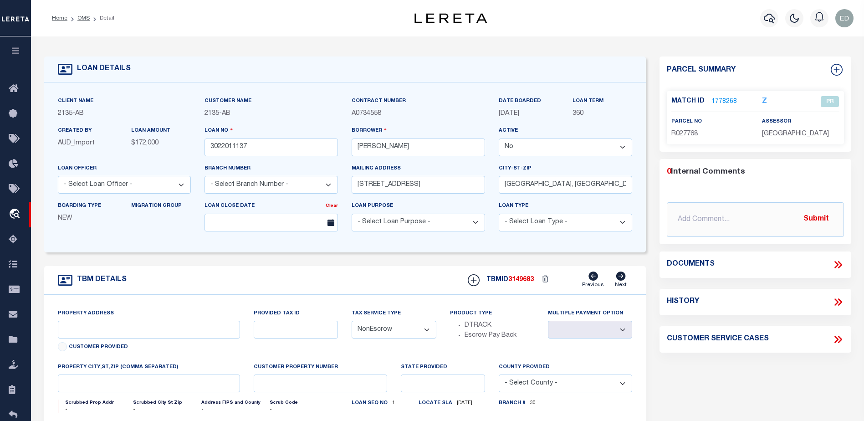
select select "2576"
type input "11.28 ACRES CR 434"
select select
type input "LINDALE TX 75771"
type input "[GEOGRAPHIC_DATA]"
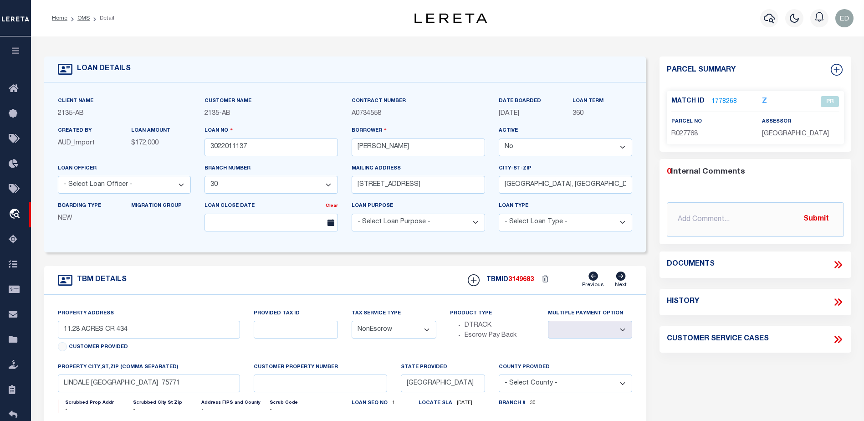
select select
type textarea "DT 11.28 ACRS D. BARCROFT SVY A-140"
select select "7998"
click at [835, 264] on icon at bounding box center [838, 265] width 12 height 12
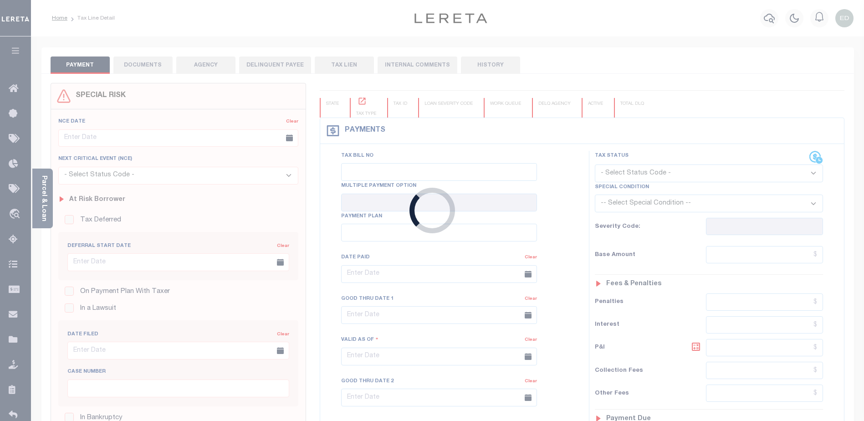
type input "[DATE]"
type input "$1,989.57"
type input "$1,918.27"
type input "$71.46"
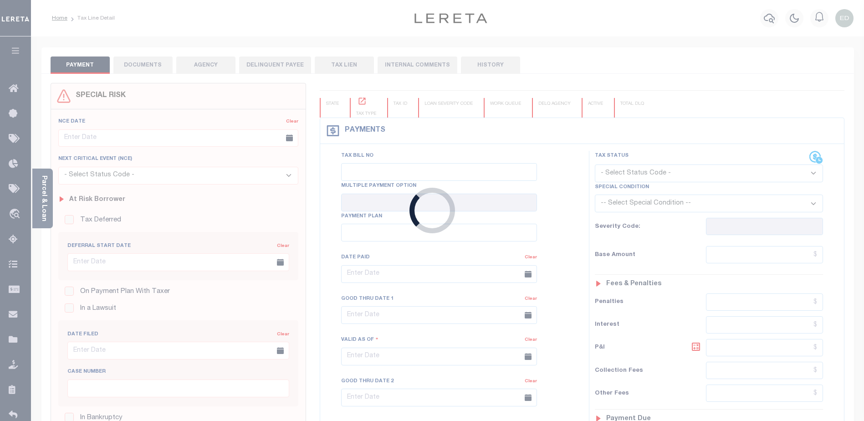
type input "$71.46"
select select "UNP"
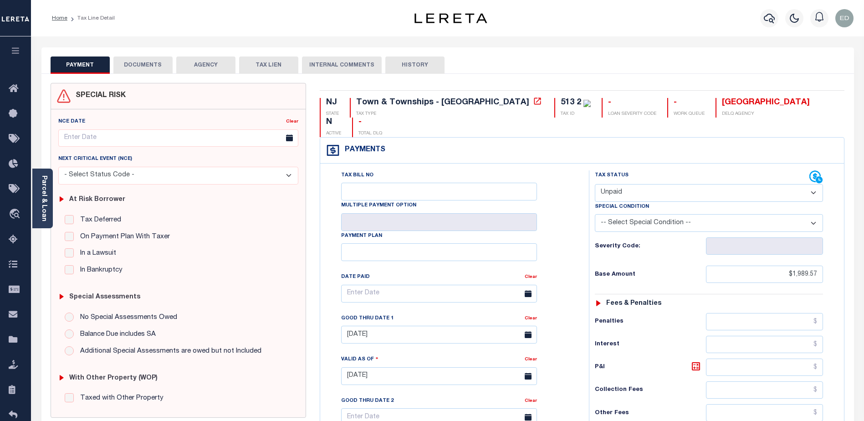
click at [128, 65] on button "DOCUMENTS" at bounding box center [142, 64] width 59 height 17
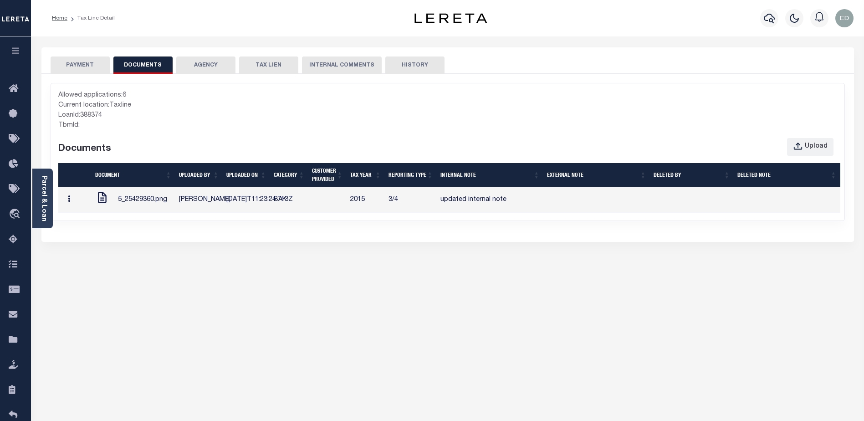
click at [62, 209] on button "button" at bounding box center [69, 200] width 14 height 18
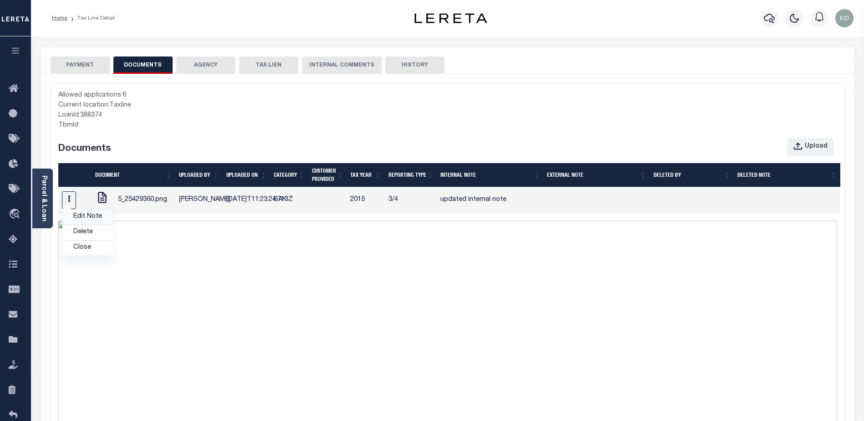
click at [75, 223] on link "Edit Note" at bounding box center [87, 216] width 51 height 15
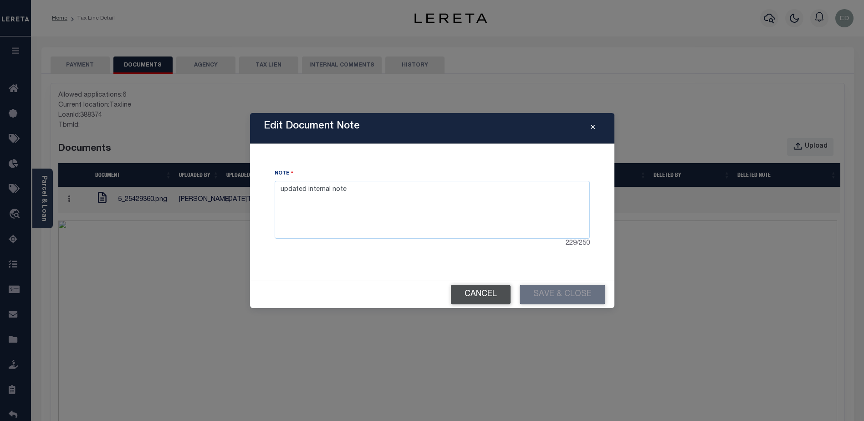
click at [480, 296] on button "Cancel" at bounding box center [481, 295] width 60 height 20
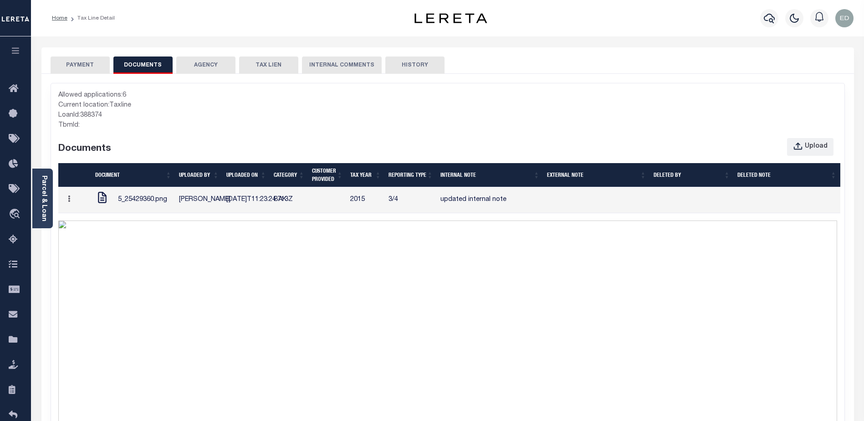
click at [105, 209] on div at bounding box center [104, 200] width 18 height 18
click at [68, 206] on button "button" at bounding box center [69, 200] width 14 height 18
click at [78, 224] on link "Edit Note" at bounding box center [87, 216] width 51 height 15
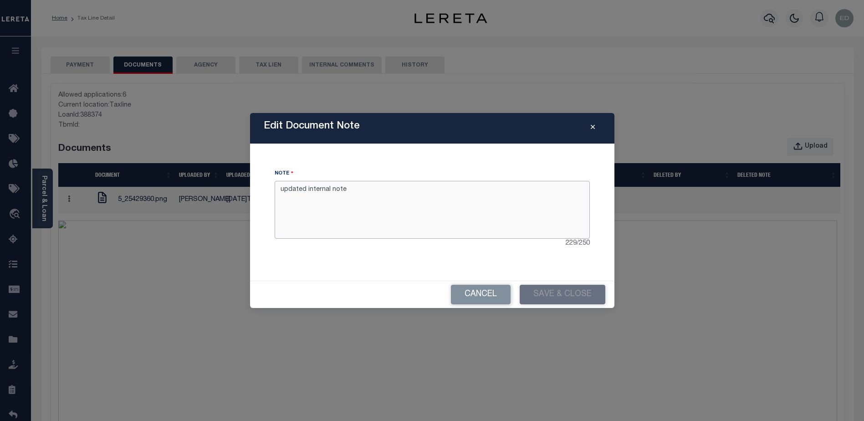
click at [408, 203] on textarea "updated internal note" at bounding box center [432, 209] width 315 height 57
type textarea "updated internal note s"
click at [552, 293] on button "Save & Close" at bounding box center [563, 295] width 86 height 20
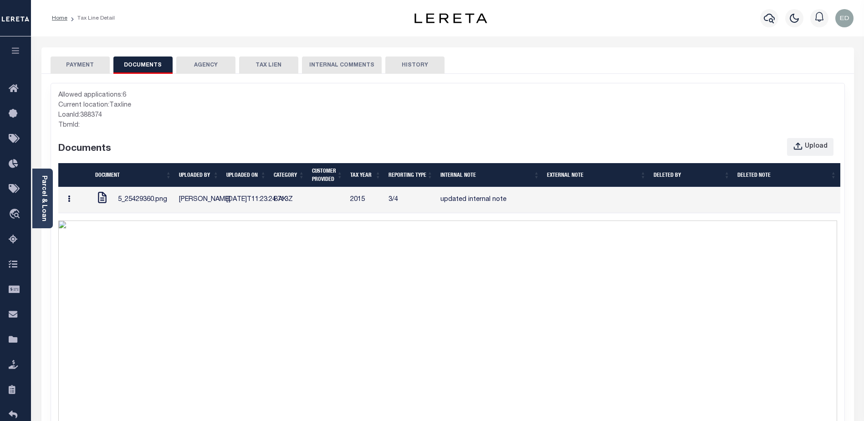
click at [71, 207] on button "button" at bounding box center [69, 200] width 14 height 18
click at [87, 223] on link "Edit Note" at bounding box center [87, 216] width 51 height 15
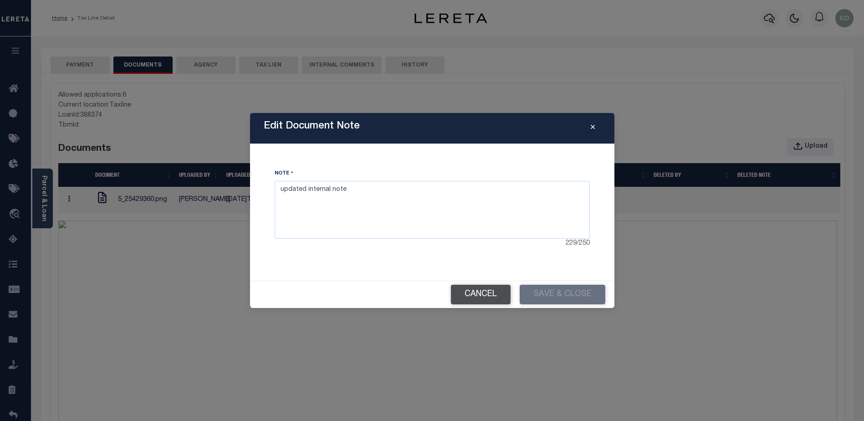
click at [478, 293] on button "Cancel" at bounding box center [481, 295] width 60 height 20
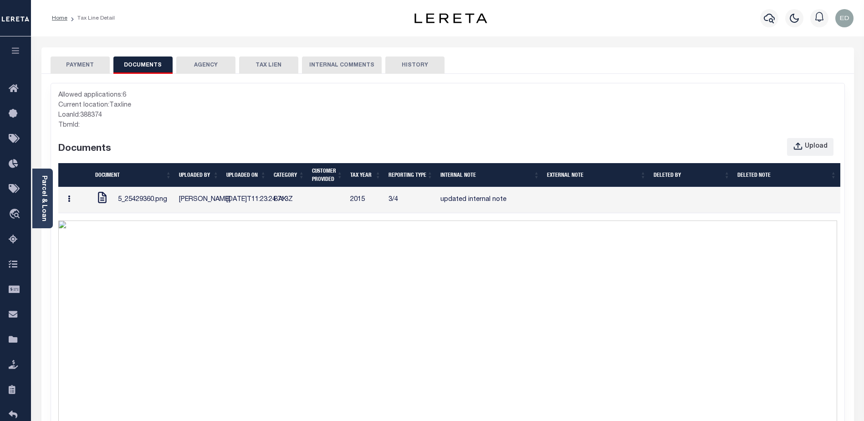
click at [71, 206] on button "button" at bounding box center [69, 200] width 14 height 18
click at [92, 222] on link "Edit Note" at bounding box center [87, 216] width 51 height 15
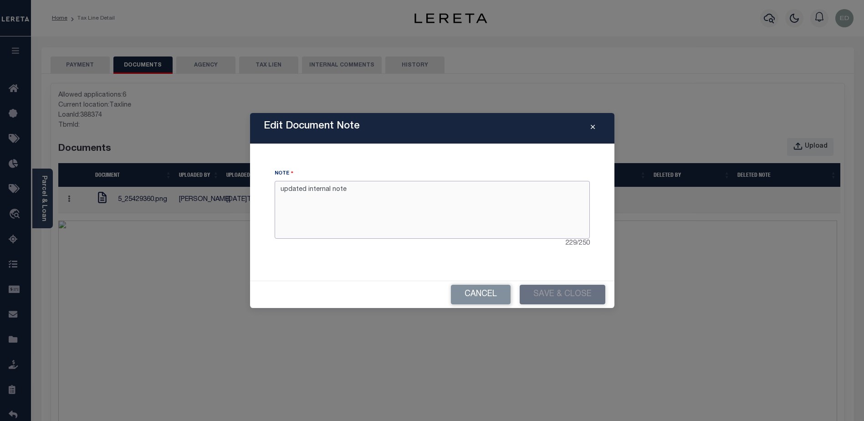
click at [371, 194] on textarea "updated internal note" at bounding box center [432, 209] width 315 height 57
type textarea "updated internal note asdfsdsdafasf"
click at [544, 296] on button "Save & Close" at bounding box center [563, 295] width 86 height 20
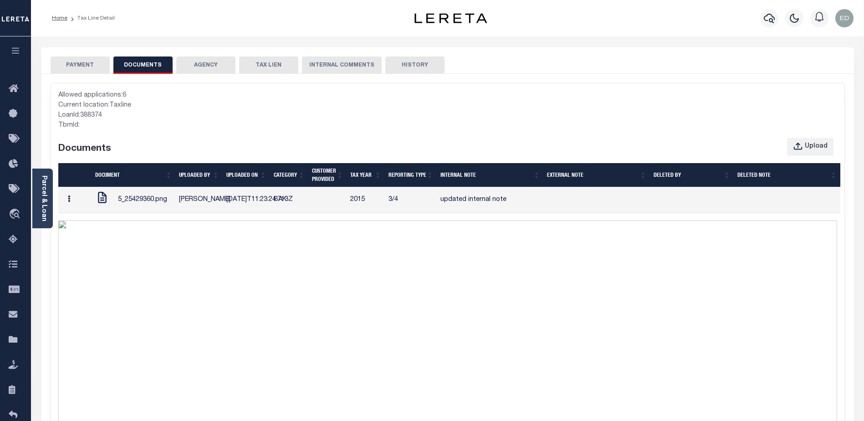
click at [73, 209] on button "button" at bounding box center [69, 200] width 14 height 18
click at [83, 224] on link "Edit Note" at bounding box center [87, 216] width 51 height 15
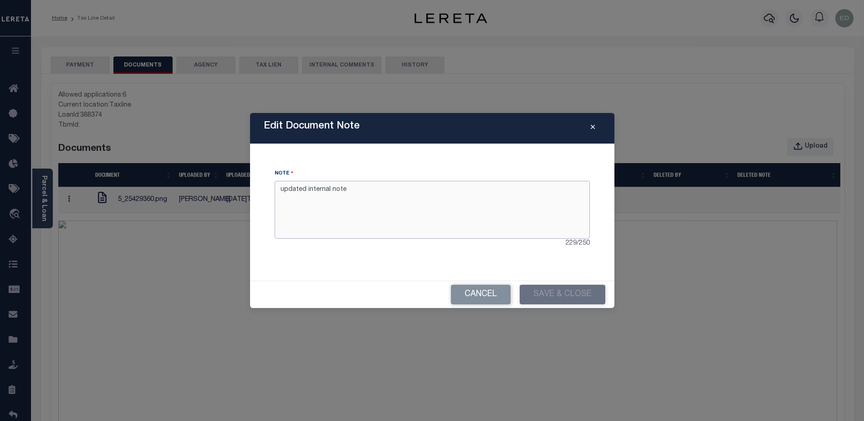
click at [361, 193] on textarea "updated internal note" at bounding box center [432, 209] width 315 height 57
click at [491, 295] on button "Cancel" at bounding box center [481, 295] width 60 height 20
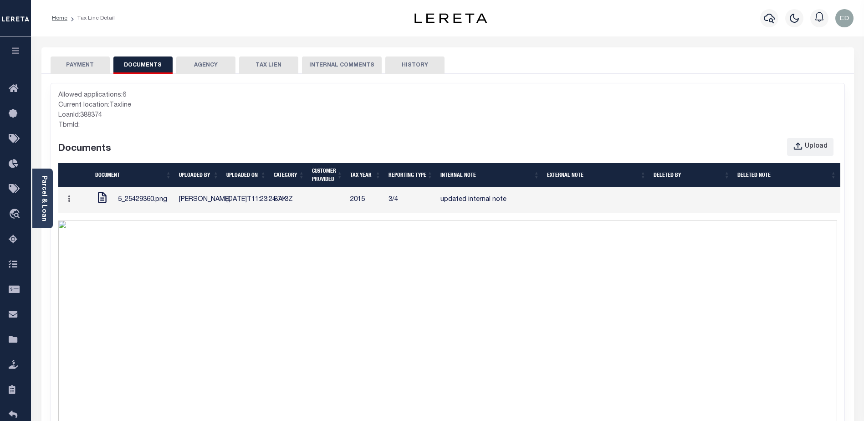
click at [138, 205] on span "5_25429360.png" at bounding box center [142, 200] width 49 height 10
click at [70, 202] on icon "button" at bounding box center [69, 198] width 2 height 7
click at [88, 225] on link "Edit Note" at bounding box center [87, 216] width 51 height 15
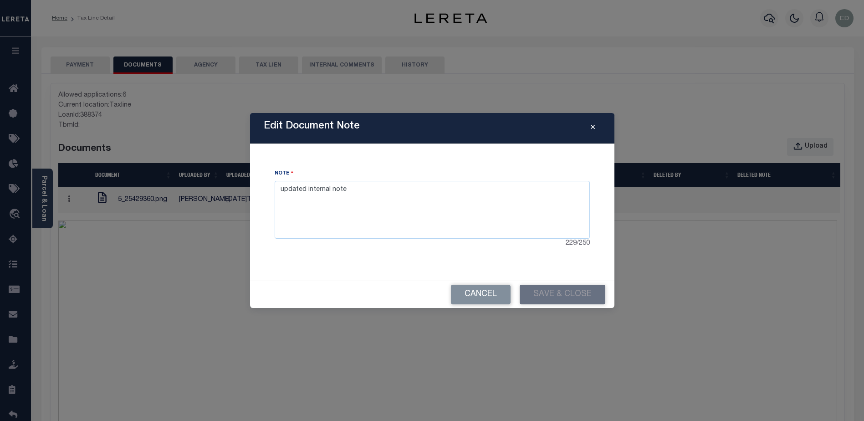
drag, startPoint x: 592, startPoint y: 127, endPoint x: 454, endPoint y: 154, distance: 140.1
click at [590, 127] on button "Reported By" at bounding box center [593, 128] width 16 height 11
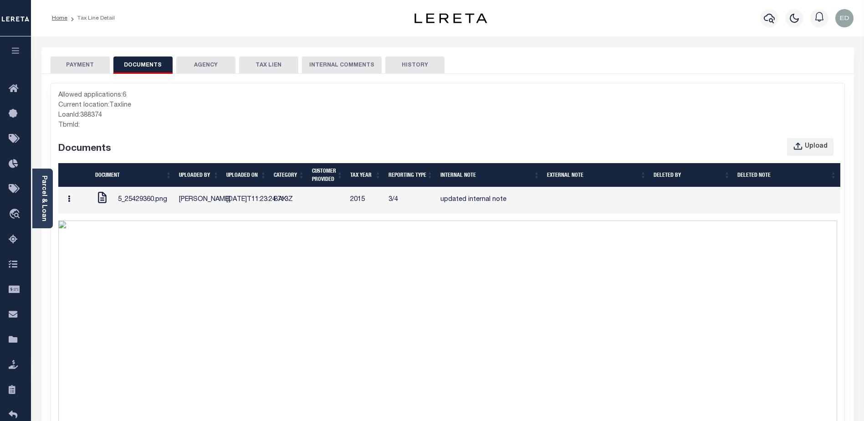
click at [75, 209] on button "button" at bounding box center [69, 200] width 14 height 18
click at [86, 225] on link "Edit Note" at bounding box center [87, 216] width 51 height 15
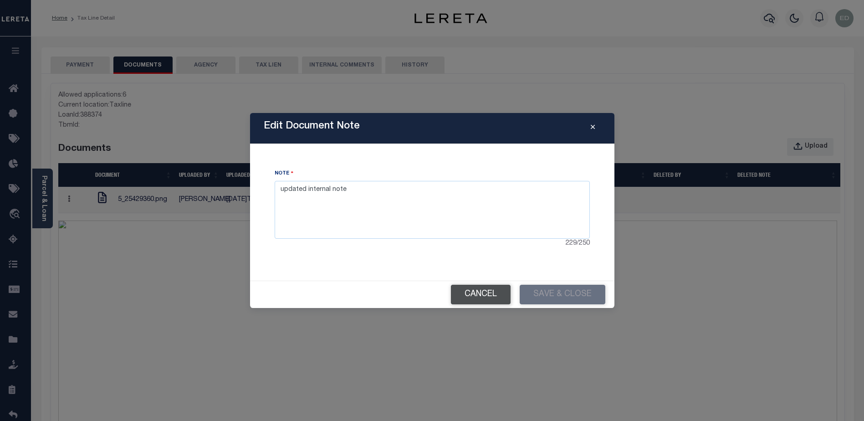
click at [495, 294] on button "Cancel" at bounding box center [481, 295] width 60 height 20
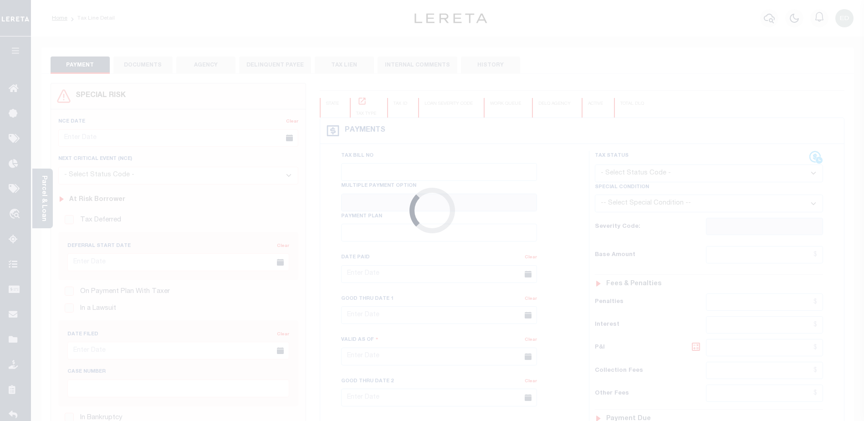
type input "[DATE]"
type input "$1,989.57"
type input "$1,918.27"
type input "$71.46"
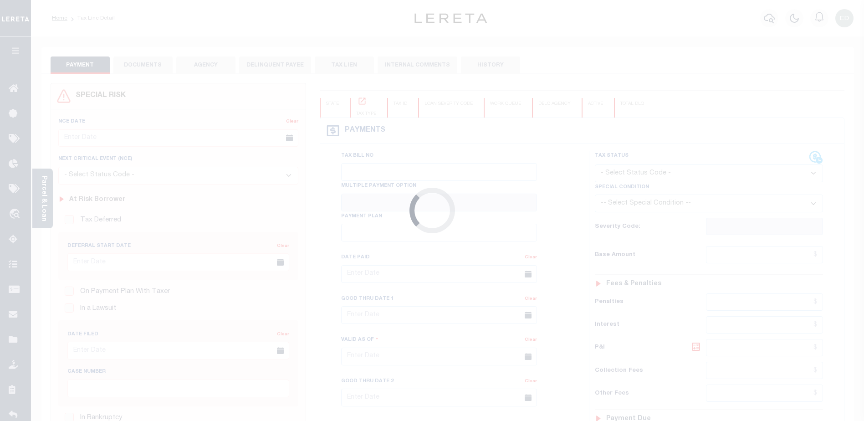
type input "$71.46"
select select "UNP"
type input "[DATE]"
type input "$1,989.57"
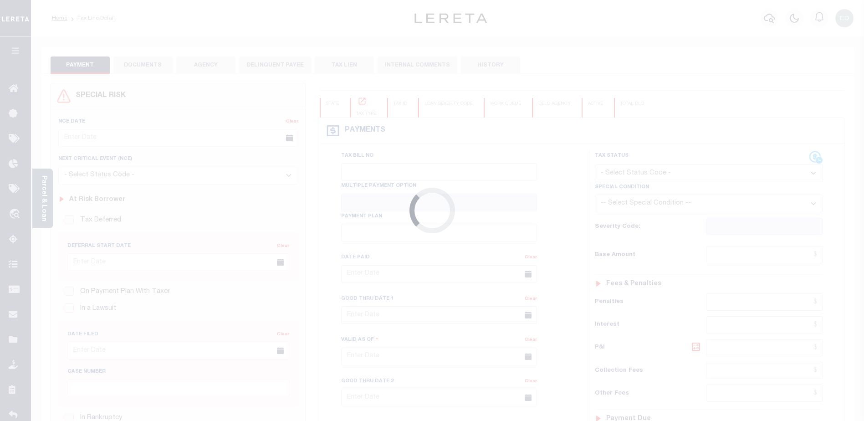
type input "$1,918.27"
type input "$71.46"
select select "UNP"
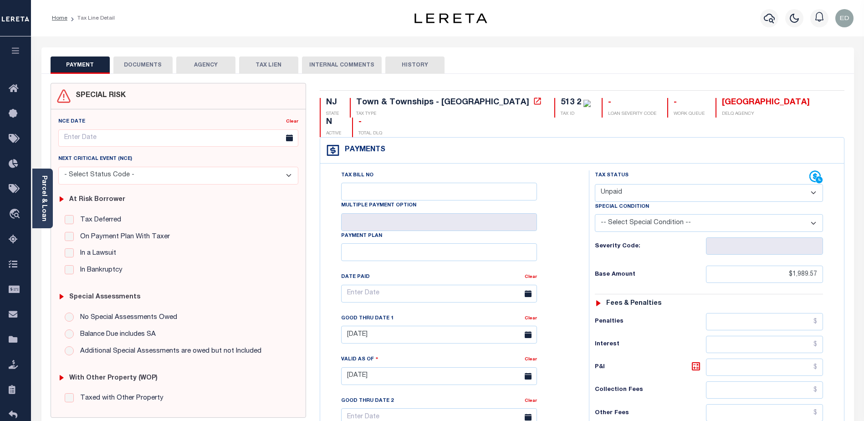
click at [156, 66] on button "DOCUMENTS" at bounding box center [142, 64] width 59 height 17
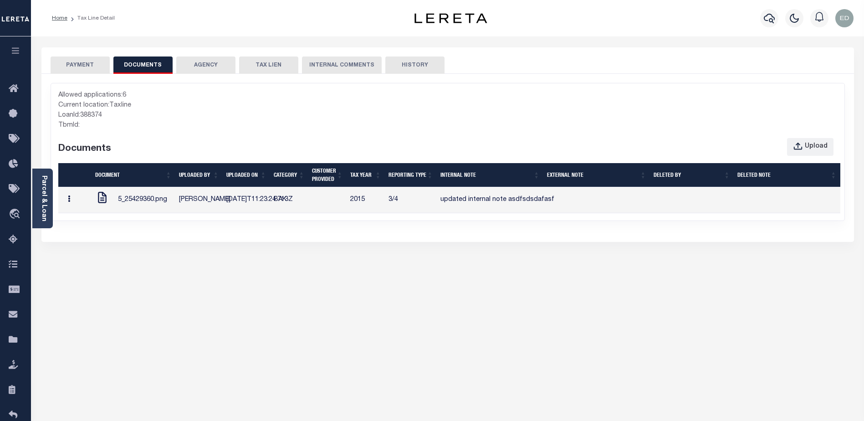
click at [70, 202] on icon "button" at bounding box center [69, 198] width 2 height 7
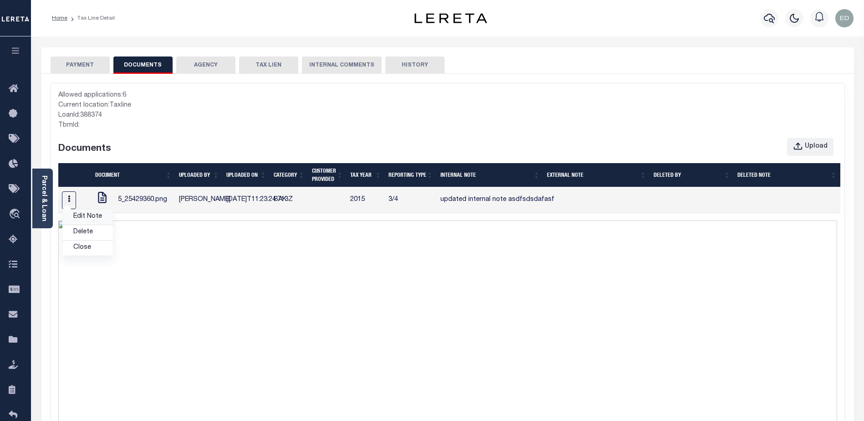
click at [85, 223] on link "Edit Note" at bounding box center [87, 216] width 51 height 15
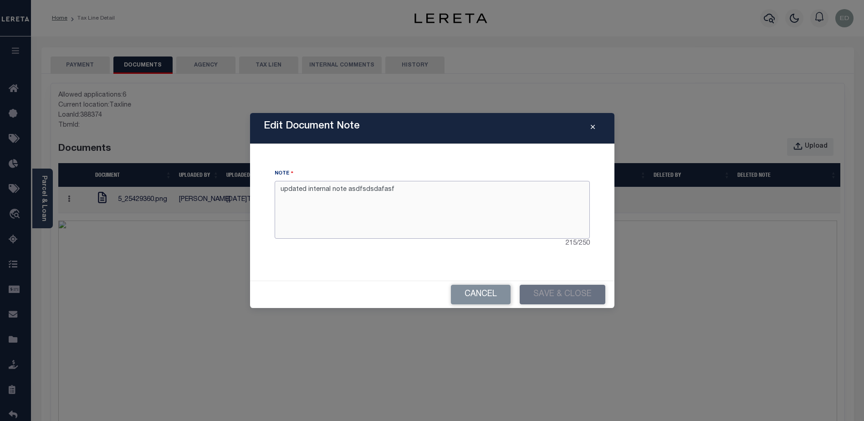
click at [368, 191] on textarea "updated internal note asdfsdsdafasf" at bounding box center [432, 209] width 315 height 57
click at [421, 221] on textarea "updated internal note updated" at bounding box center [432, 209] width 315 height 57
type textarea "updated internal note updated"
click at [545, 294] on button "Save & Close" at bounding box center [563, 295] width 86 height 20
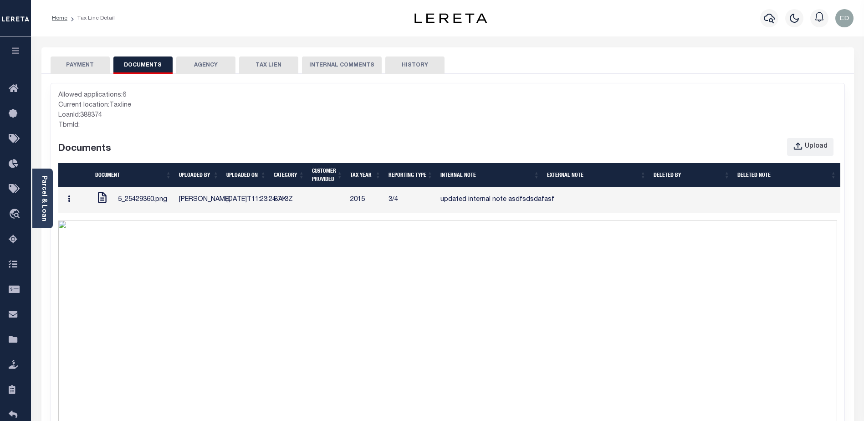
click at [71, 205] on button "button" at bounding box center [69, 200] width 14 height 18
click at [89, 222] on link "Edit Note" at bounding box center [87, 216] width 51 height 15
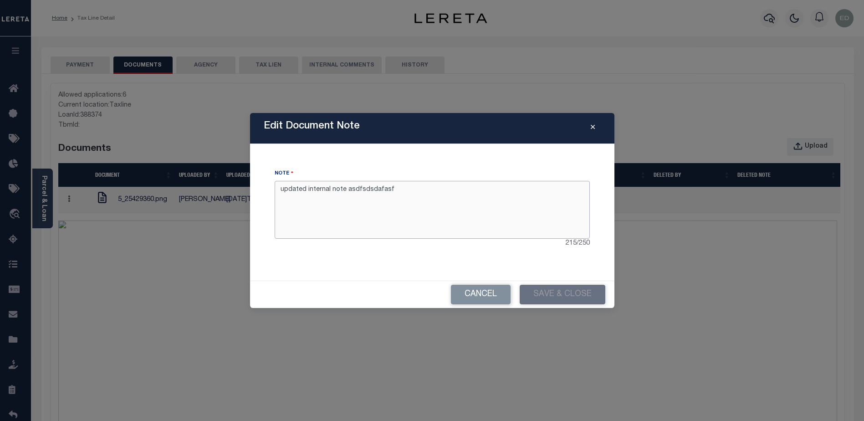
click at [379, 192] on textarea "updated internal note asdfsdsdafasf" at bounding box center [432, 209] width 315 height 57
type textarea "updated internal note fffff"
click at [546, 296] on button "Save & Close" at bounding box center [563, 295] width 86 height 20
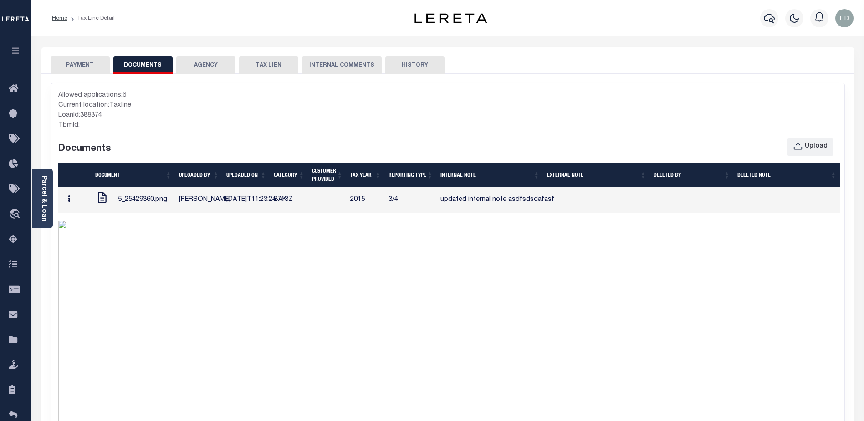
click at [76, 205] on button "button" at bounding box center [69, 200] width 14 height 18
click at [89, 225] on link "Edit Note" at bounding box center [87, 216] width 51 height 15
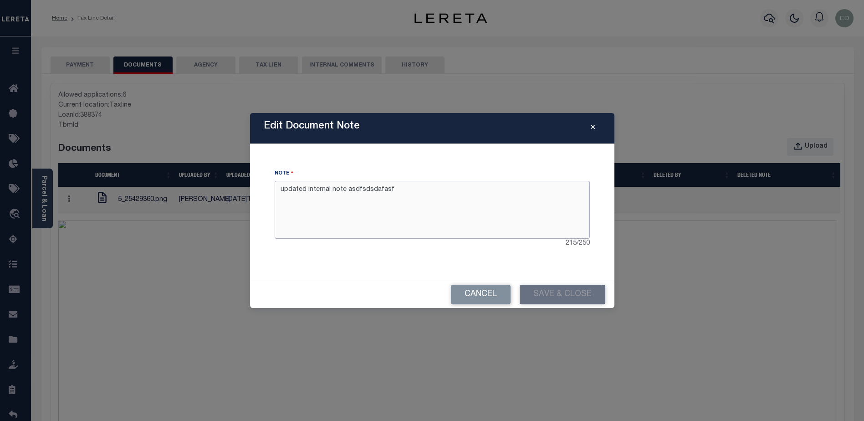
click at [372, 189] on textarea "updated internal note asdfsdsdafasf" at bounding box center [432, 209] width 315 height 57
type textarea "updated internal note aaaaaa"
click at [537, 289] on button "Save & Close" at bounding box center [563, 295] width 86 height 20
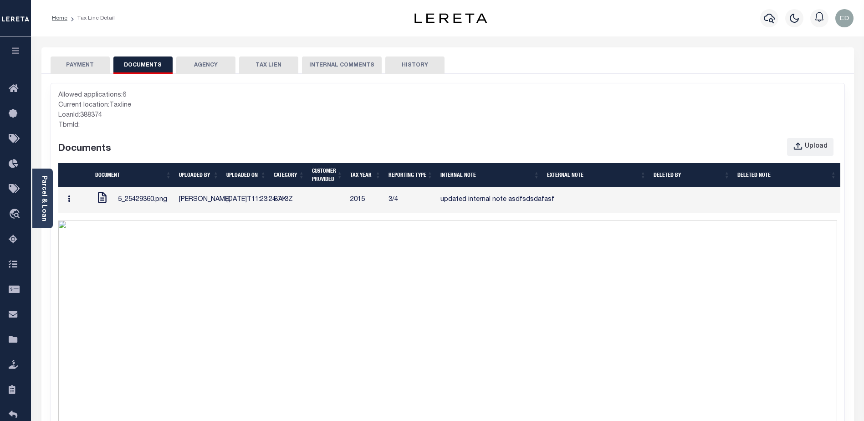
click at [66, 208] on button "button" at bounding box center [69, 200] width 14 height 18
click at [79, 225] on link "Edit Note" at bounding box center [87, 216] width 51 height 15
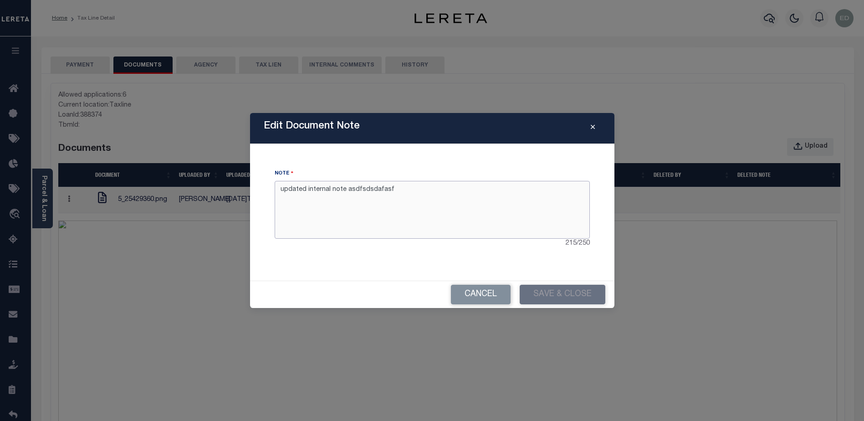
click at [366, 184] on textarea "updated internal note asdfsdsdafasf" at bounding box center [432, 209] width 315 height 57
type textarea "updated internal note gggg"
click at [571, 296] on button "Save & Close" at bounding box center [563, 295] width 86 height 20
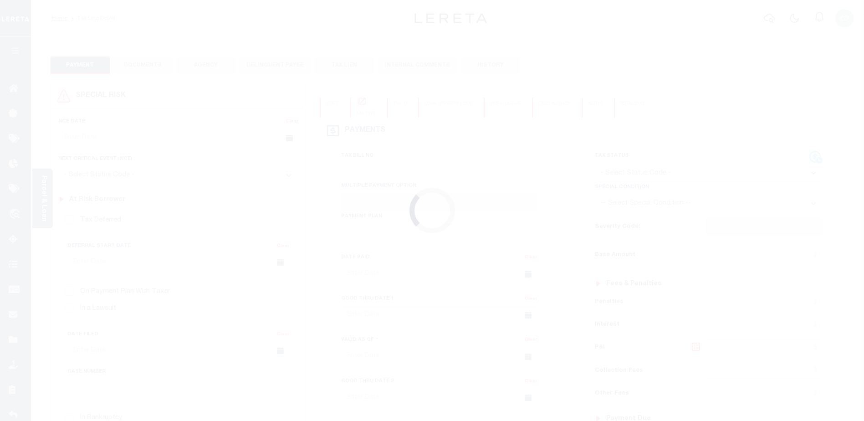
type input "[DATE]"
type input "$1,989.57"
type input "$1,918.27"
type input "$71.46"
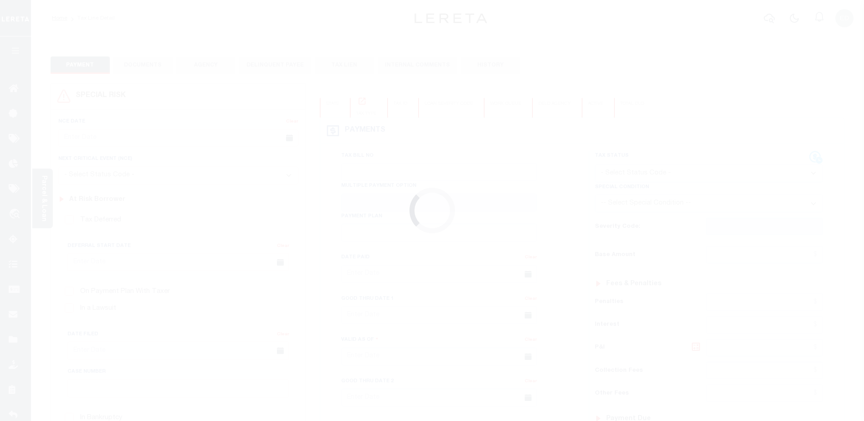
type input "$71.46"
select select "UNP"
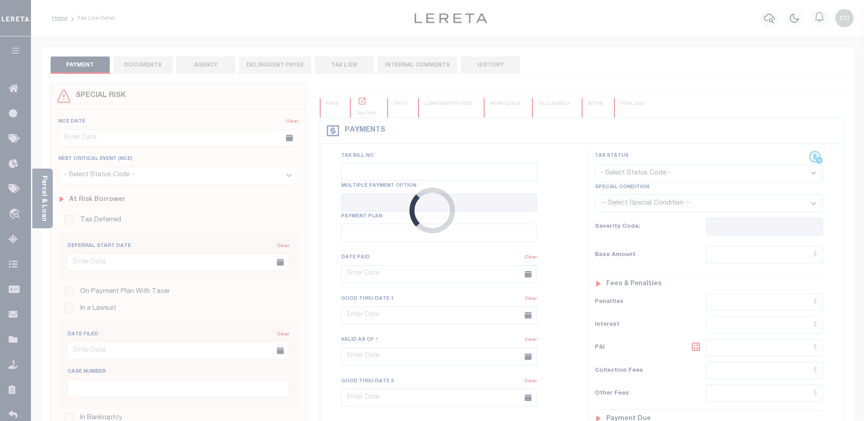
type input "[DATE]"
type input "$1,989.57"
type input "$1,918.27"
type input "$71.46"
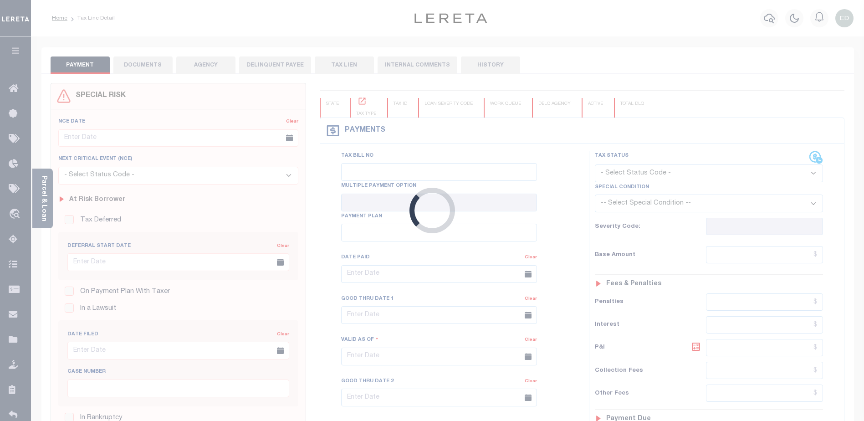
type input "$71.46"
select select "UNP"
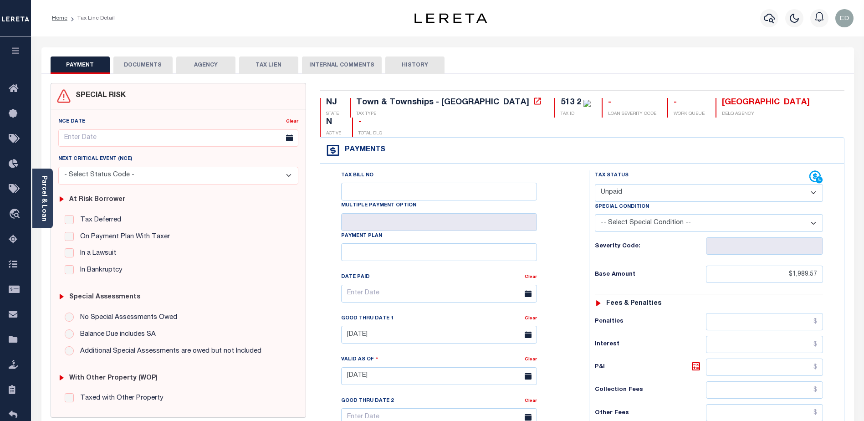
click at [144, 66] on button "DOCUMENTS" at bounding box center [142, 64] width 59 height 17
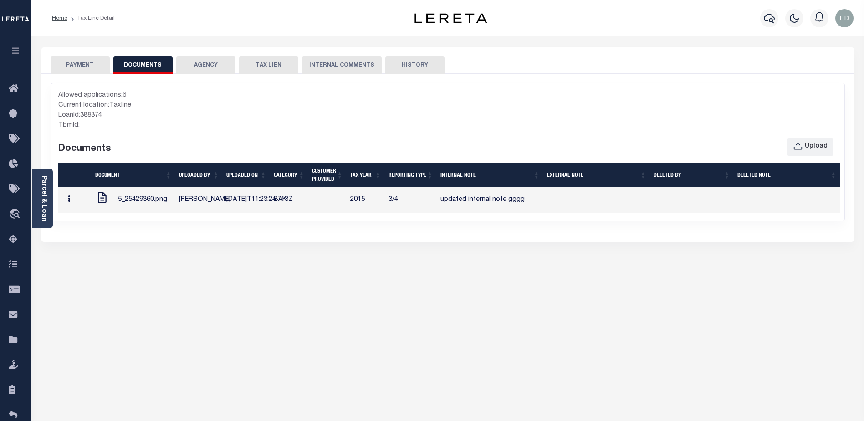
click at [71, 209] on button "button" at bounding box center [69, 200] width 14 height 18
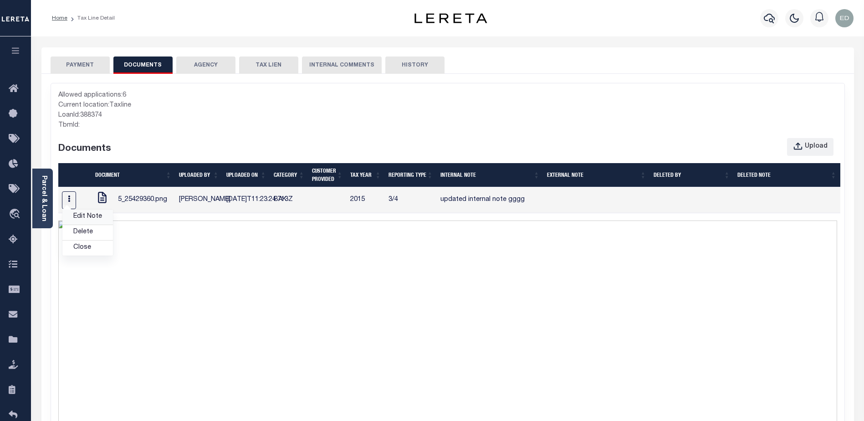
click at [86, 225] on link "Edit Note" at bounding box center [87, 216] width 51 height 15
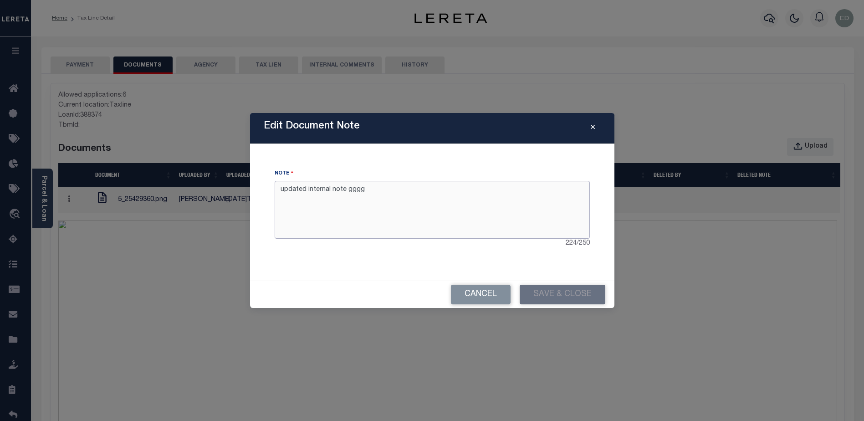
click at [355, 192] on textarea "updated internal note gggg" at bounding box center [432, 209] width 315 height 57
type textarea "updated internal note kkkkkk"
click at [550, 289] on button "Save & Close" at bounding box center [563, 295] width 86 height 20
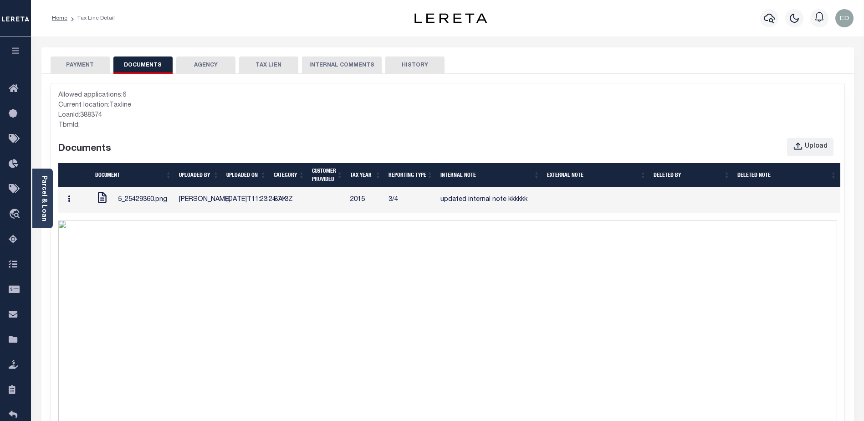
click at [75, 209] on button "button" at bounding box center [69, 200] width 14 height 18
click at [85, 224] on link "Edit Note" at bounding box center [87, 216] width 51 height 15
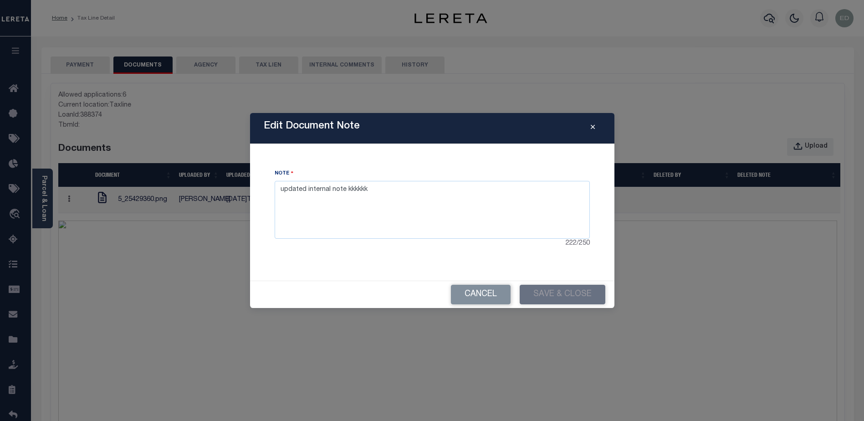
click at [319, 90] on div "Edit Document Note Note updated internal note kkkkkk 222 / 250 Cancel Save & Cl…" at bounding box center [432, 210] width 864 height 421
click at [399, 183] on textarea "updated internal note kkkkkk" at bounding box center [432, 209] width 315 height 57
click at [361, 185] on textarea "updated internal note kkkkkk" at bounding box center [432, 209] width 315 height 57
click at [593, 129] on icon "Close" at bounding box center [593, 127] width 4 height 7
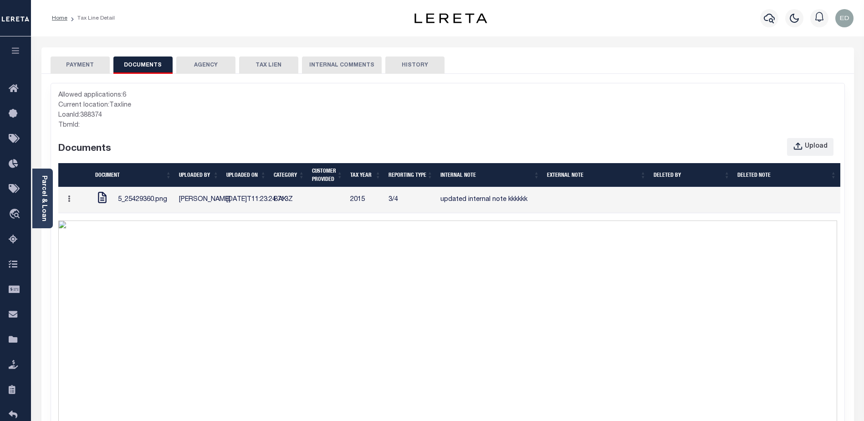
click at [518, 203] on td "updated internal note kkkkkk" at bounding box center [490, 200] width 107 height 26
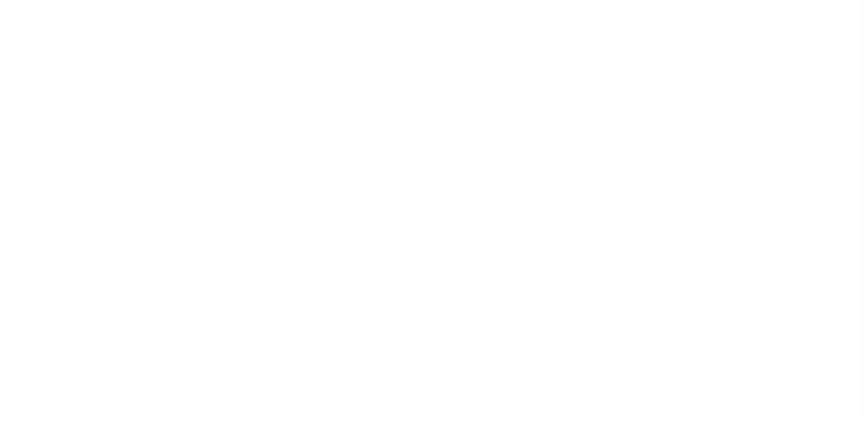
select select "UNP"
